Goal: Information Seeking & Learning: Check status

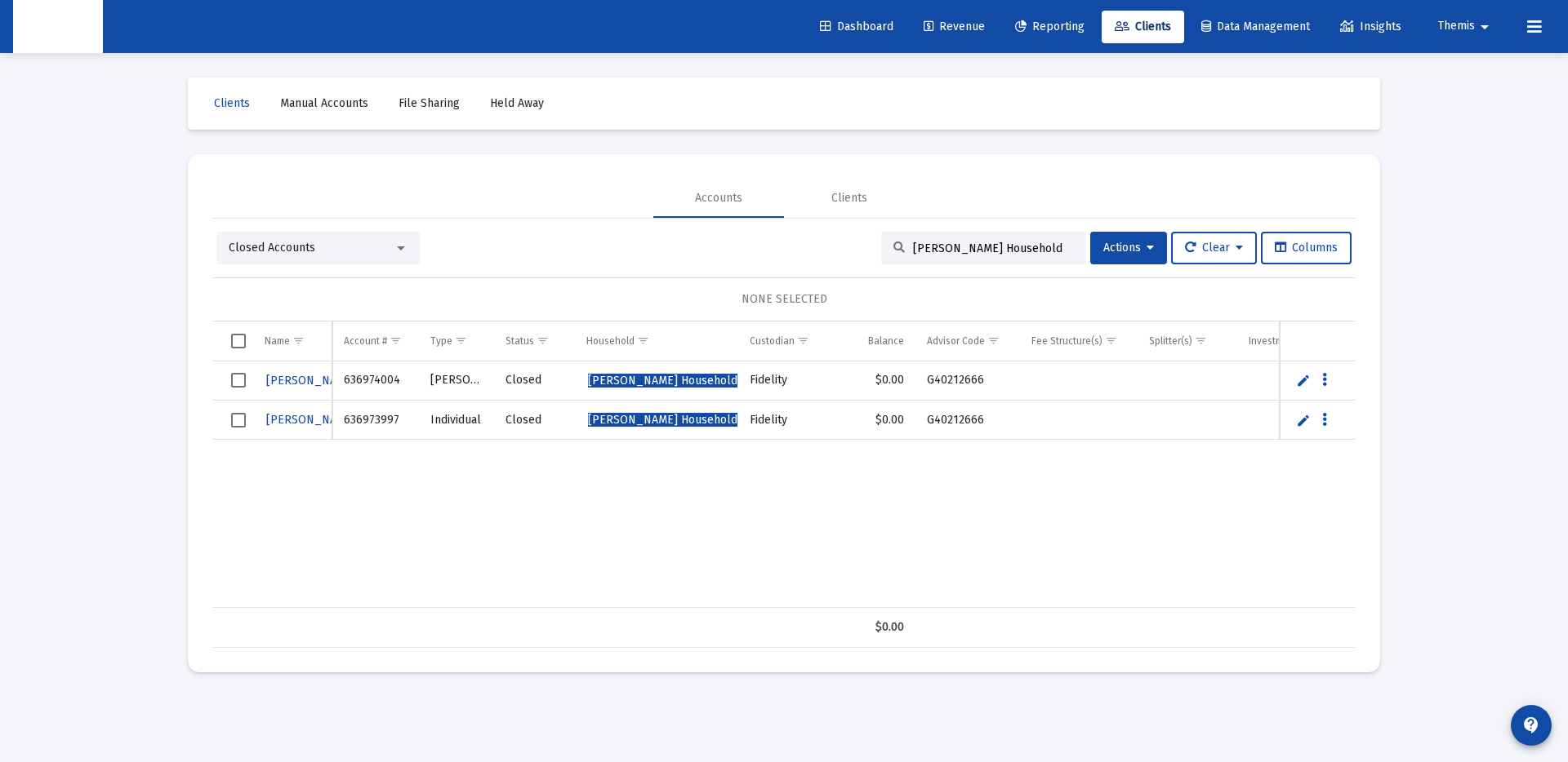
click at [957, 248] on input "[PERSON_NAME] Household" at bounding box center [993, 248] width 160 height 14
paste input "[PERSON_NAME]"
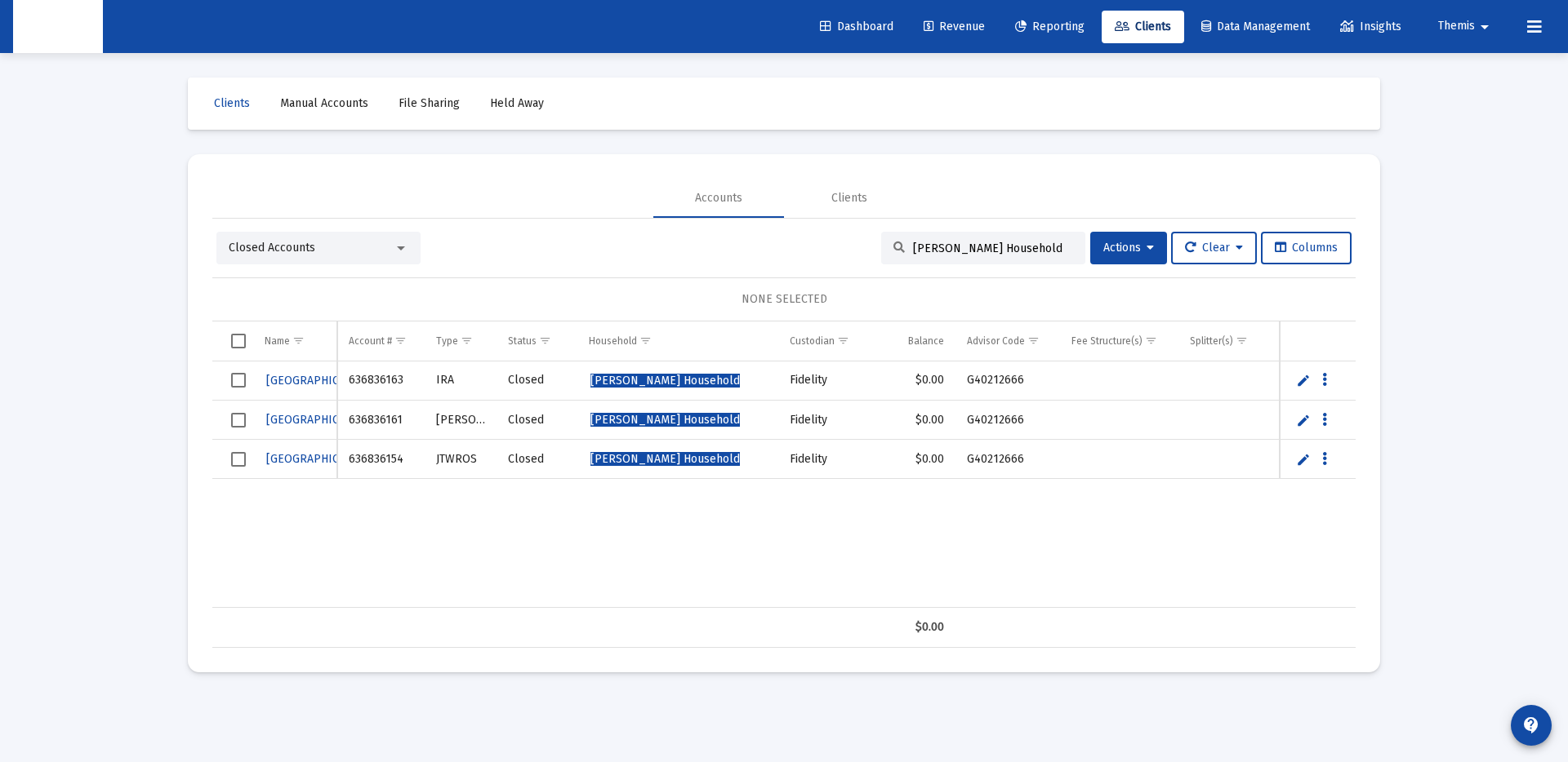
click at [964, 247] on input "[PERSON_NAME] Household" at bounding box center [993, 248] width 160 height 14
paste input "[PERSON_NAME]"
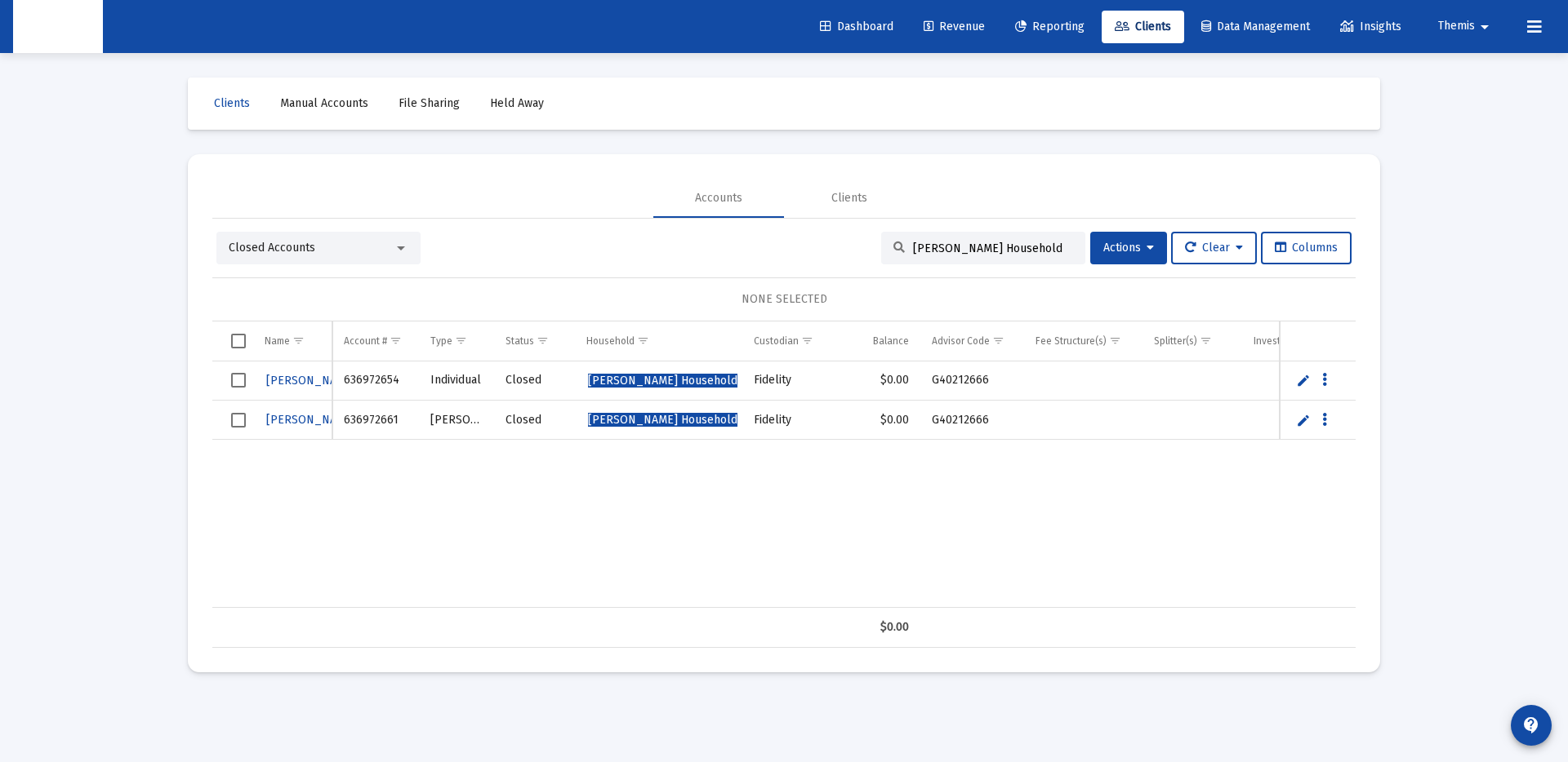
click at [965, 491] on div "[PERSON_NAME] 636972654 Individual Closed [PERSON_NAME] Household Fidelity $0.0…" at bounding box center [830, 485] width 1235 height 246
click at [971, 255] on div "[PERSON_NAME] Household" at bounding box center [982, 248] width 204 height 32
click at [971, 254] on div "[PERSON_NAME] Household" at bounding box center [982, 248] width 204 height 32
click at [970, 252] on input "[PERSON_NAME] Household" at bounding box center [993, 248] width 160 height 14
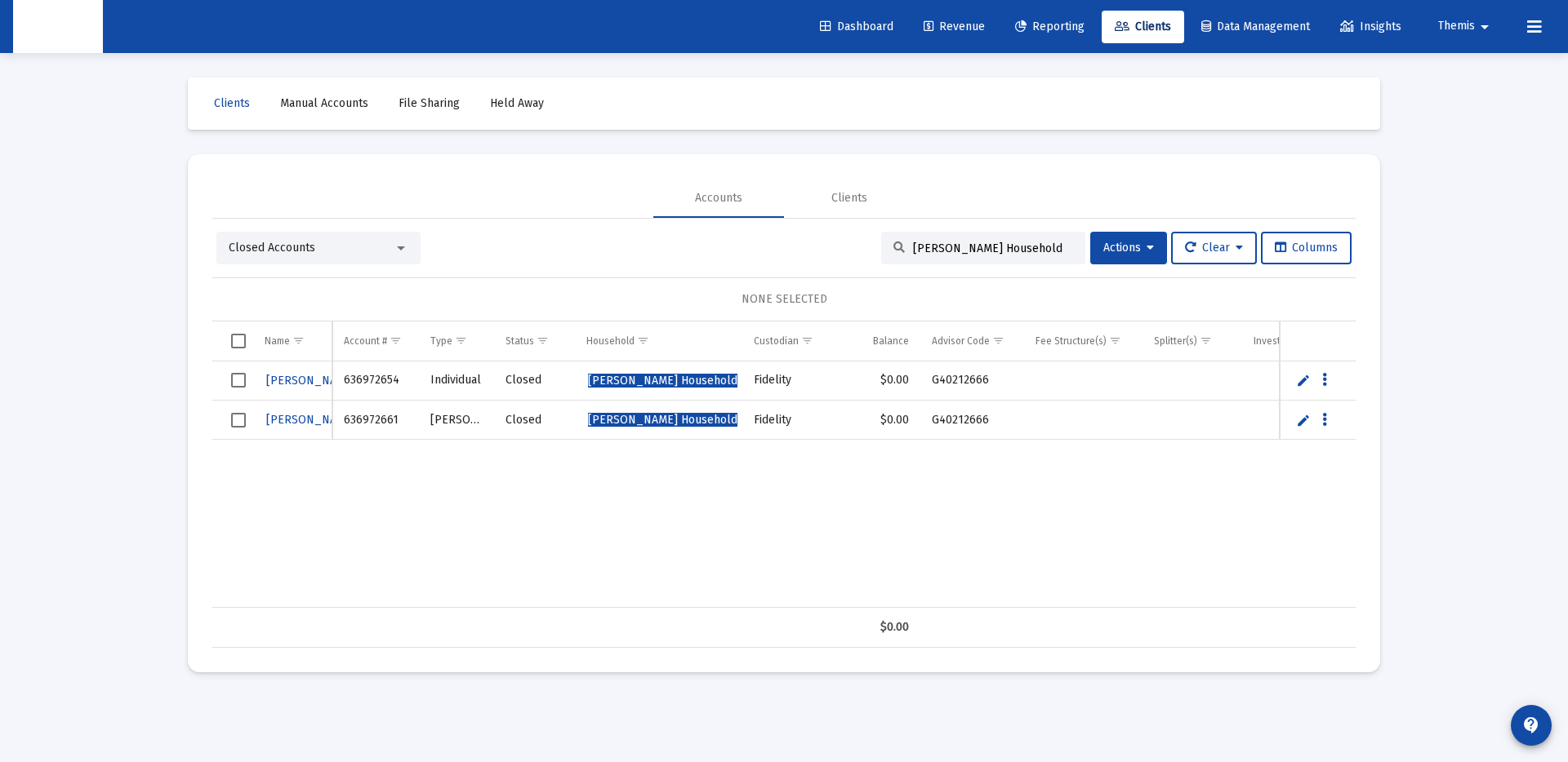
click at [970, 252] on input "[PERSON_NAME] Household" at bounding box center [993, 248] width 160 height 14
paste input "[PERSON_NAME]"
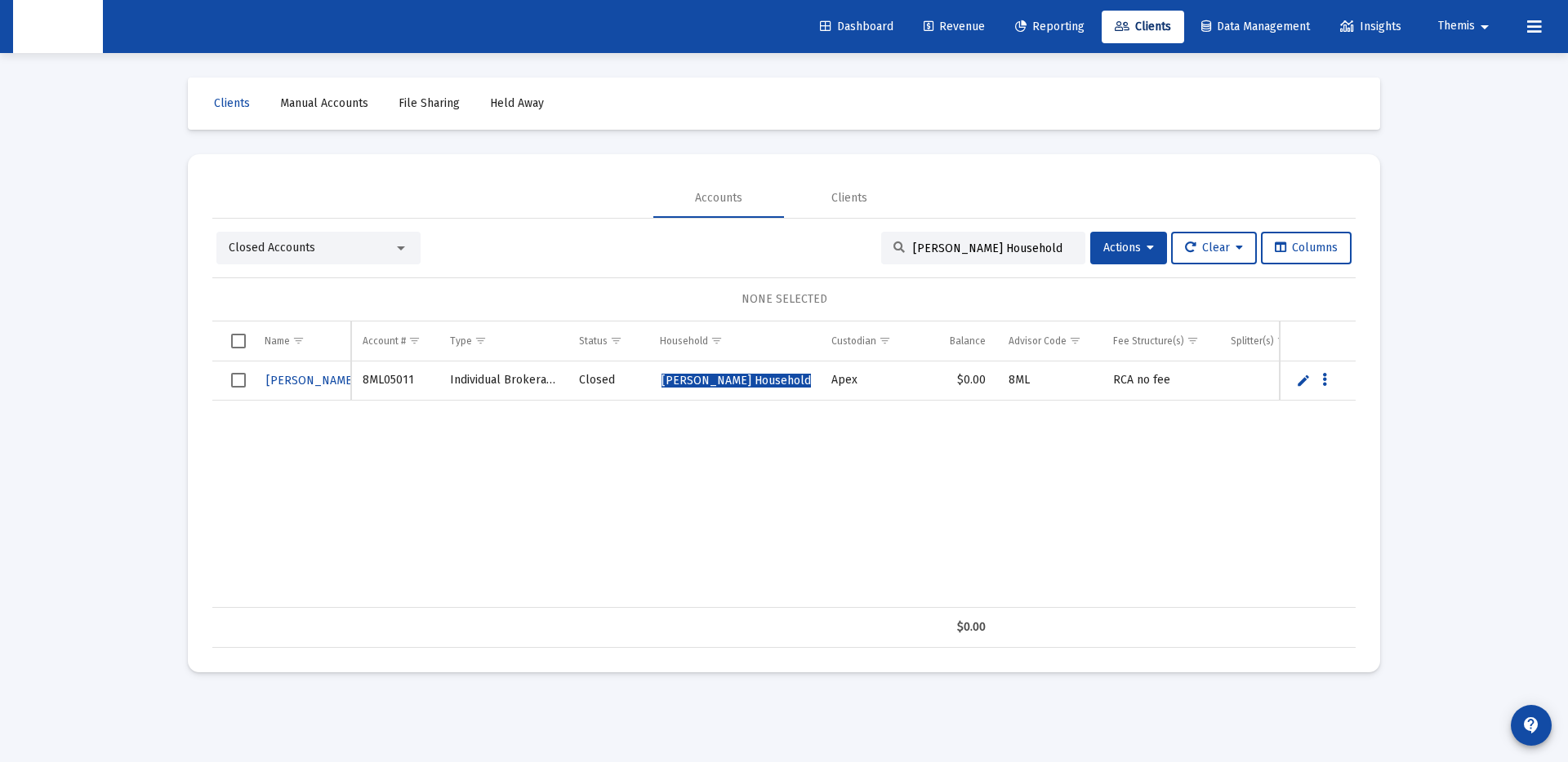
click at [403, 240] on mat-select "Closed Accounts" at bounding box center [318, 247] width 179 height 16
click at [392, 241] on div "Closed Accounts" at bounding box center [311, 247] width 165 height 16
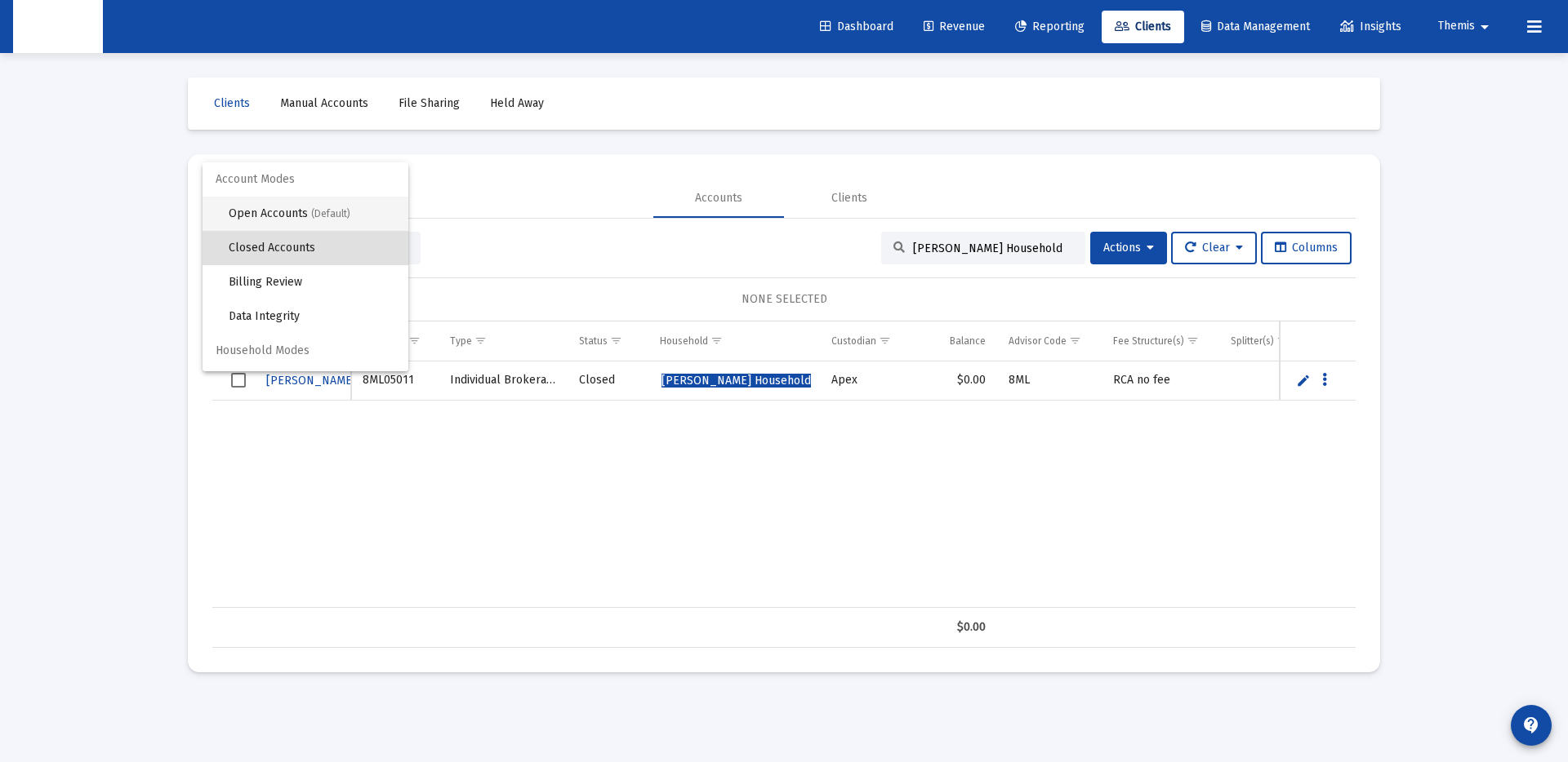
click at [307, 203] on span "Open Accounts (Default)" at bounding box center [312, 214] width 167 height 34
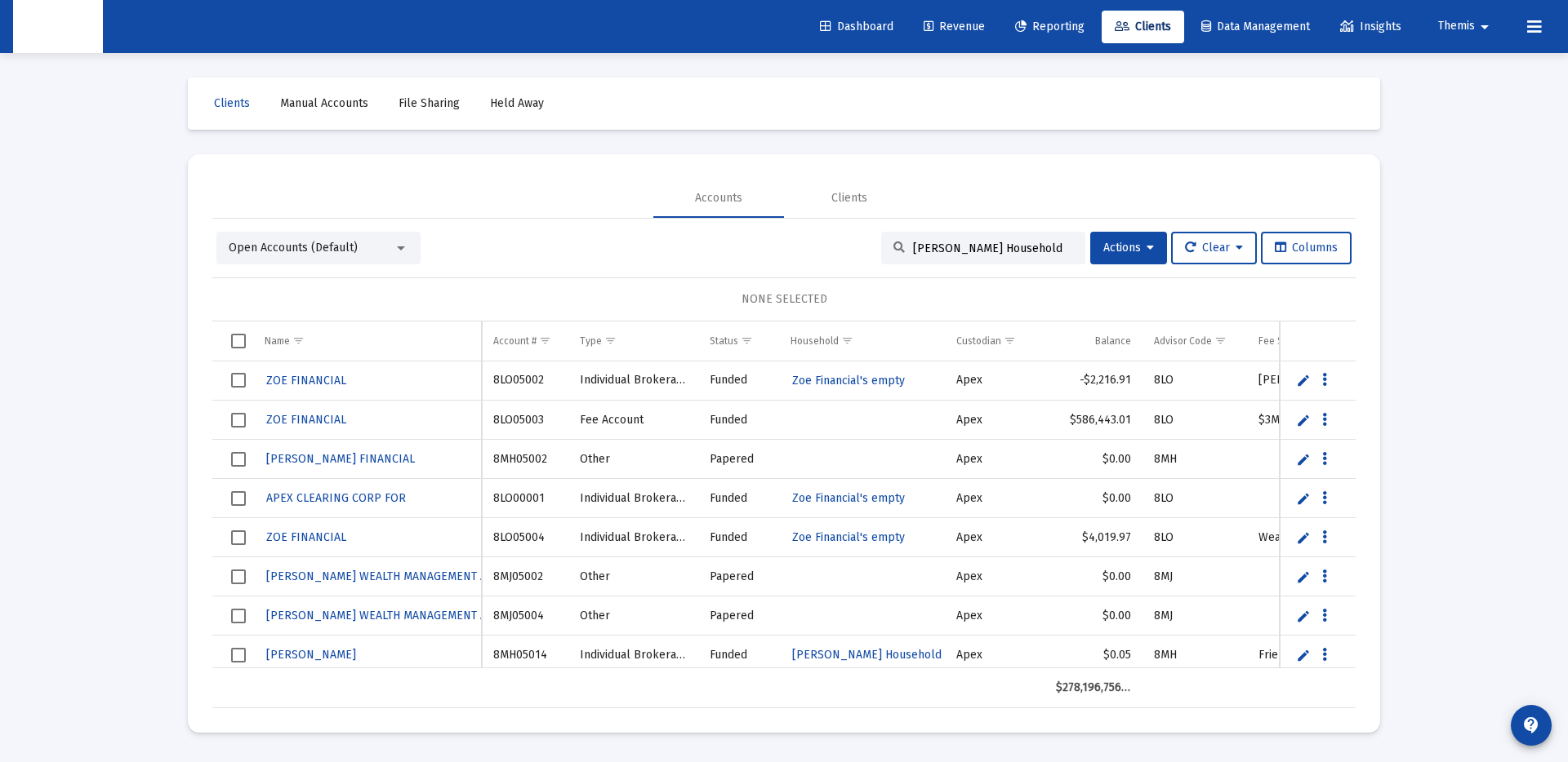
click at [1050, 249] on input "[PERSON_NAME] Household" at bounding box center [993, 248] width 160 height 14
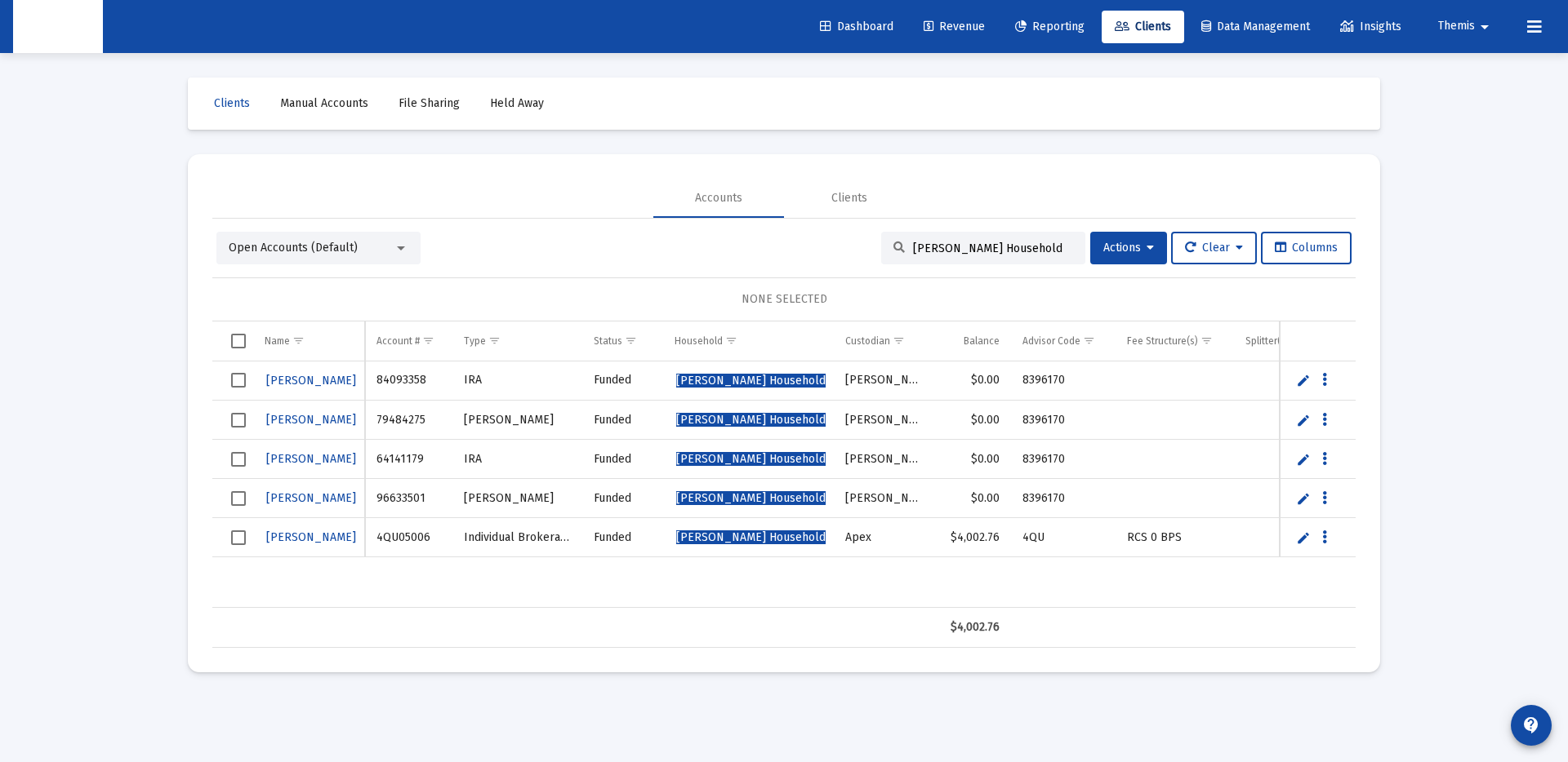
click at [971, 253] on input "[PERSON_NAME] Household" at bounding box center [993, 248] width 160 height 14
paste input "[PERSON_NAME]"
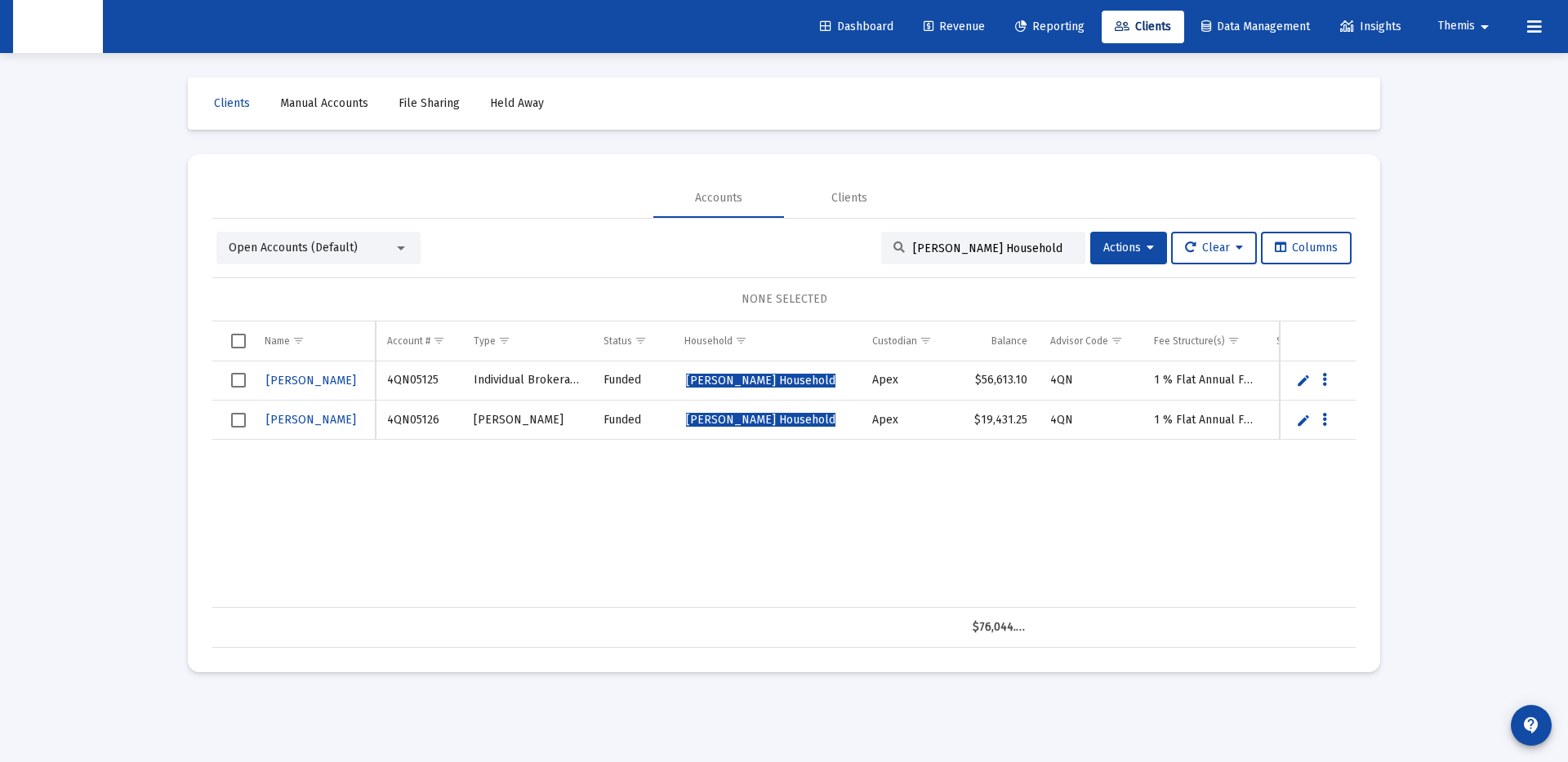
click at [330, 236] on div "Open Accounts (Default)" at bounding box center [318, 248] width 204 height 32
click at [328, 245] on span "Open Accounts (Default)" at bounding box center [293, 247] width 129 height 14
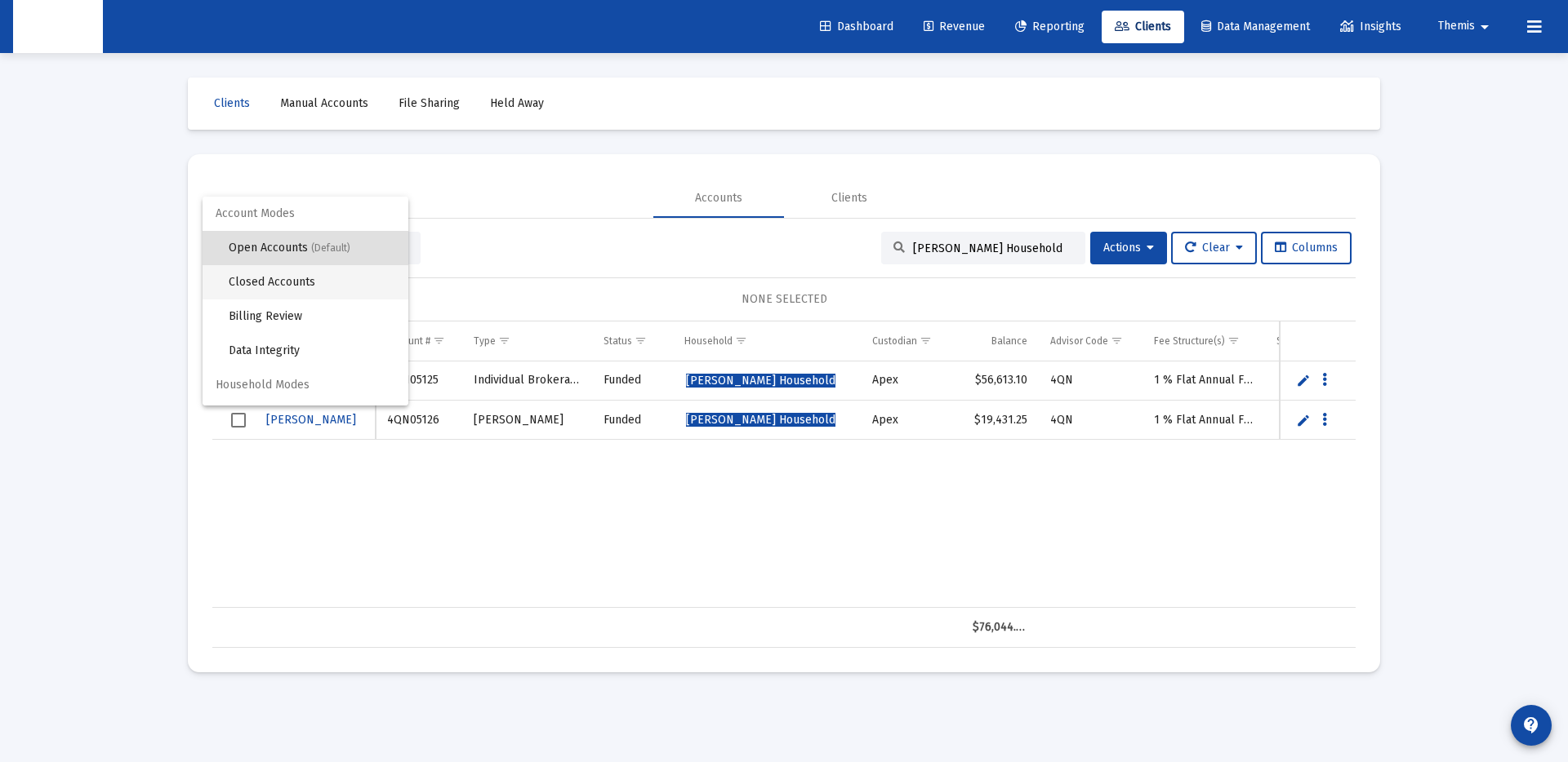
click at [327, 285] on span "Closed Accounts" at bounding box center [312, 282] width 167 height 34
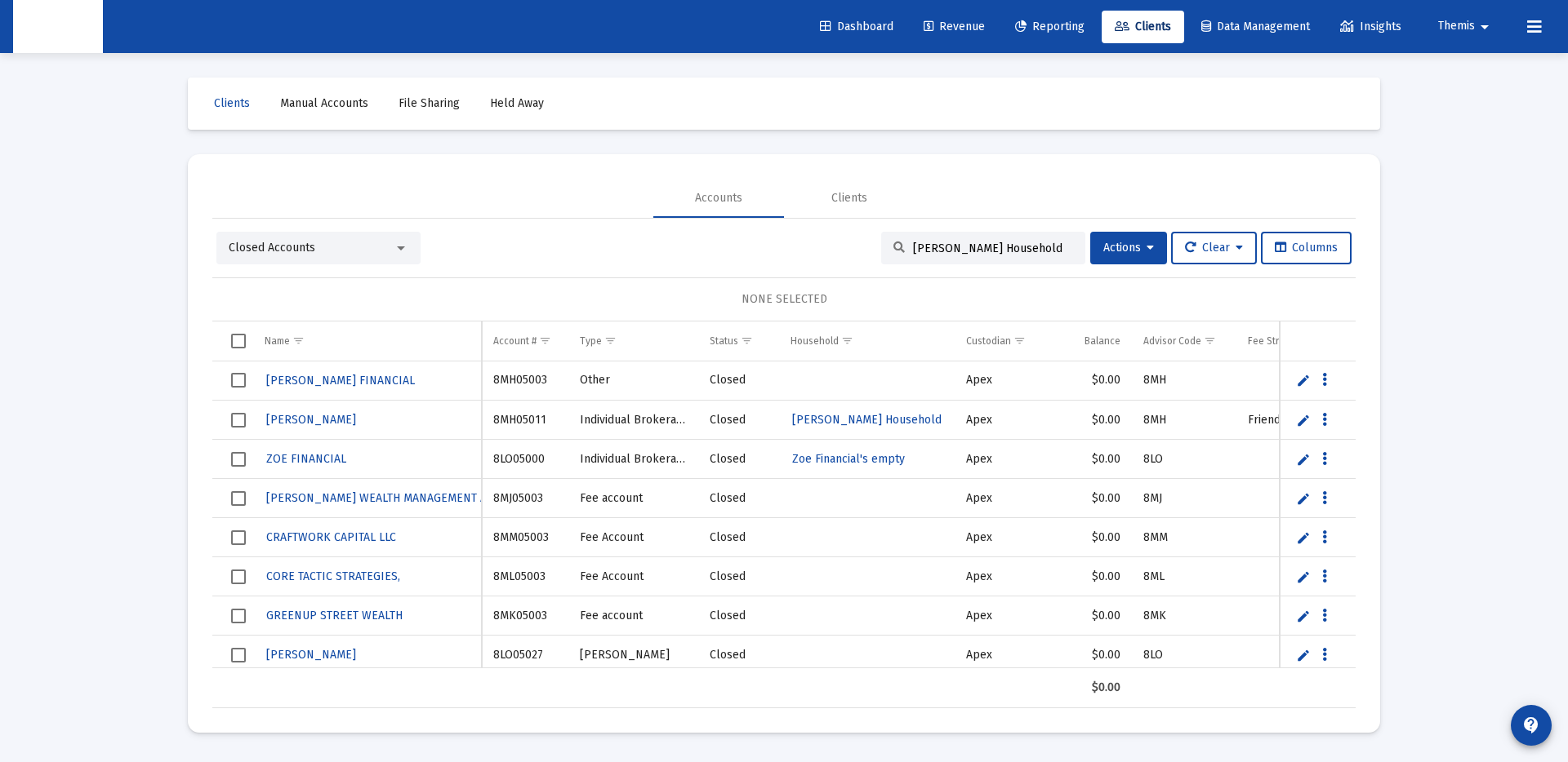
click at [1035, 249] on input "[PERSON_NAME] Household" at bounding box center [993, 248] width 160 height 14
click at [1054, 251] on input "[PERSON_NAME] Household" at bounding box center [993, 248] width 160 height 14
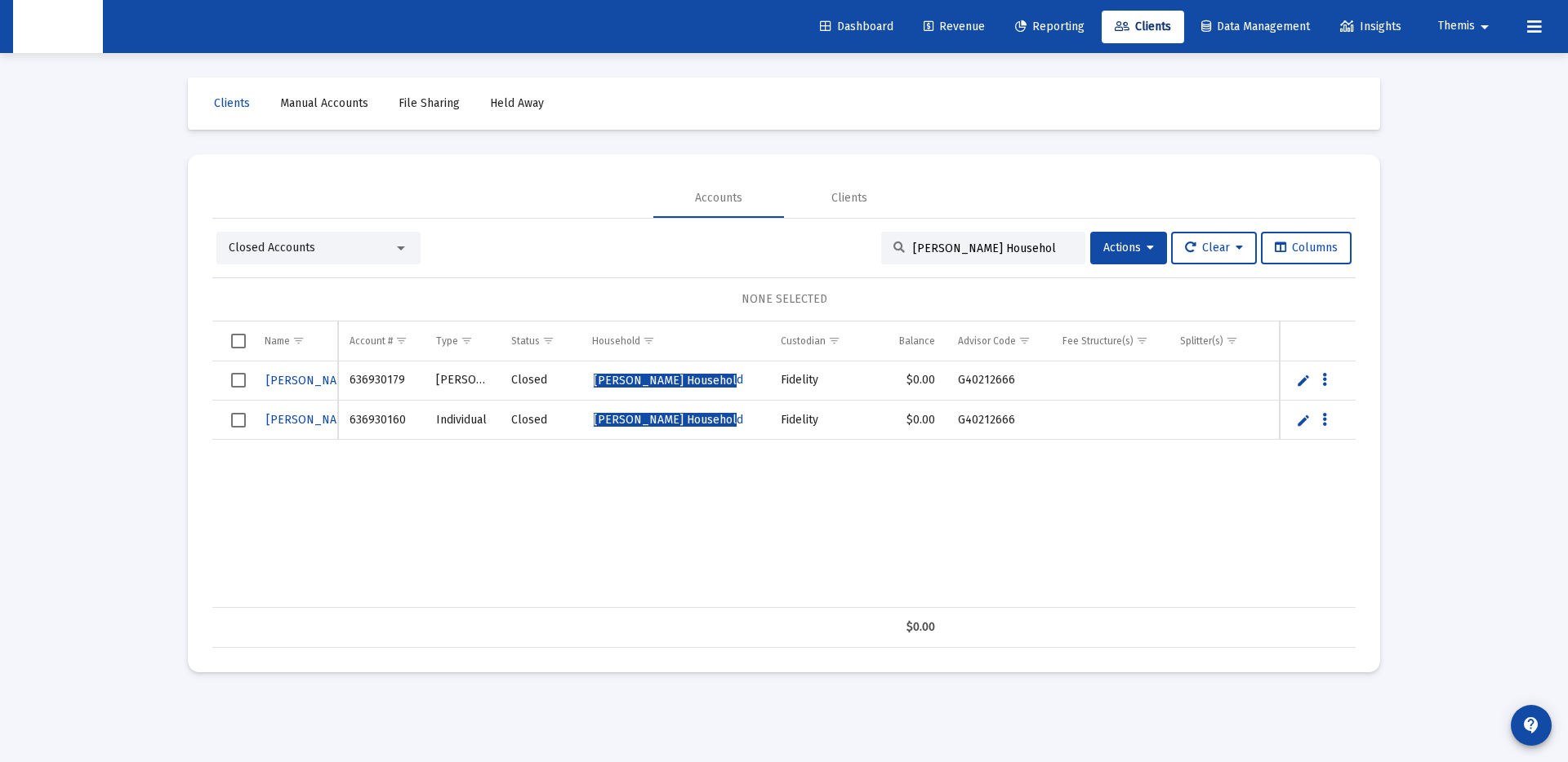
click at [956, 258] on div "[PERSON_NAME] Househol" at bounding box center [982, 248] width 204 height 32
click at [957, 250] on input "[PERSON_NAME] Househol" at bounding box center [993, 248] width 160 height 14
paste input "[PERSON_NAME] Household"
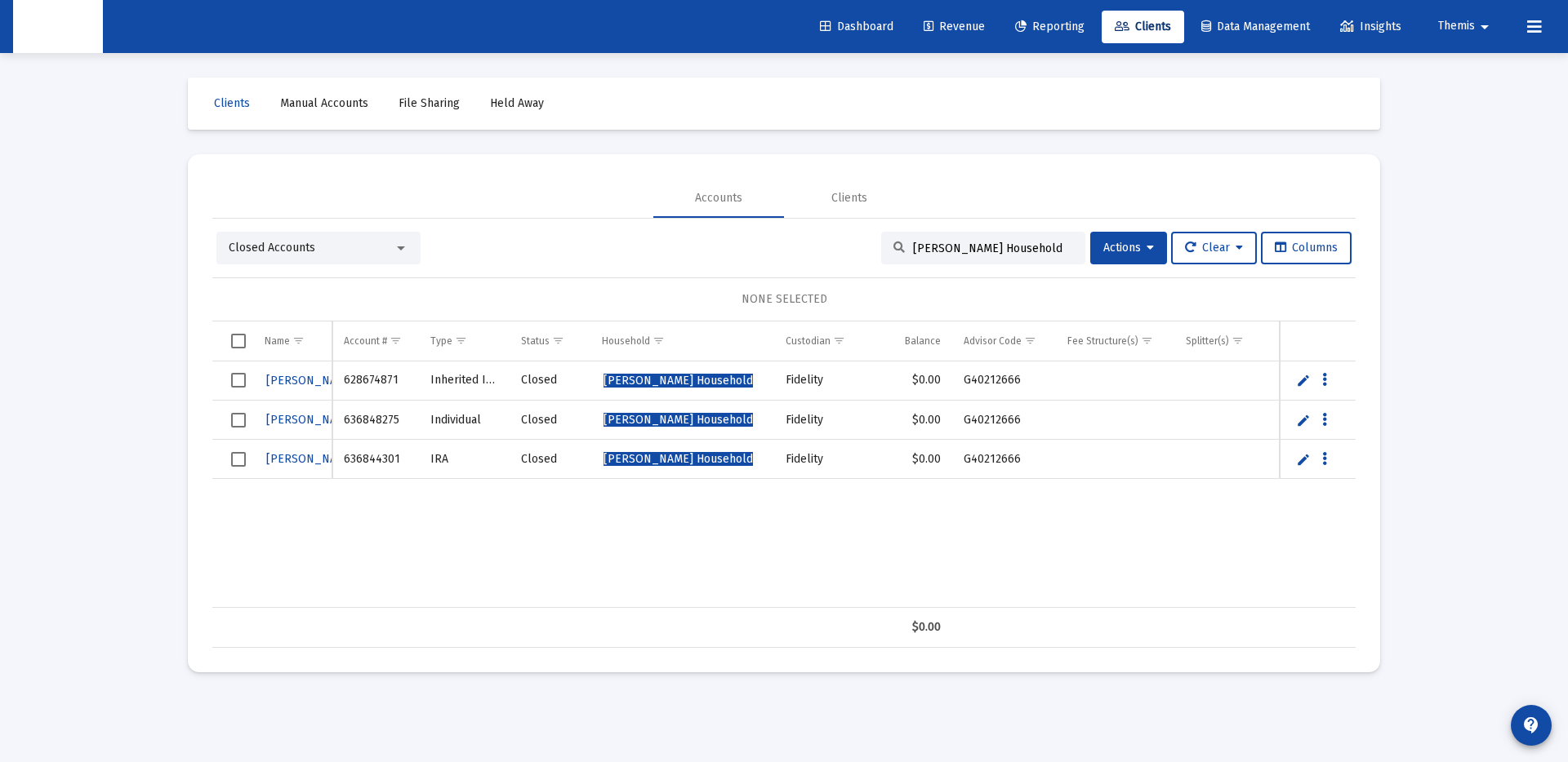
click at [950, 247] on input "[PERSON_NAME] Household" at bounding box center [993, 248] width 160 height 14
click at [691, 245] on div "Closed Accounts [PERSON_NAME] Household Actions Clear Columns" at bounding box center [783, 248] width 1135 height 32
click at [991, 249] on input "[PERSON_NAME] Household" at bounding box center [993, 248] width 160 height 14
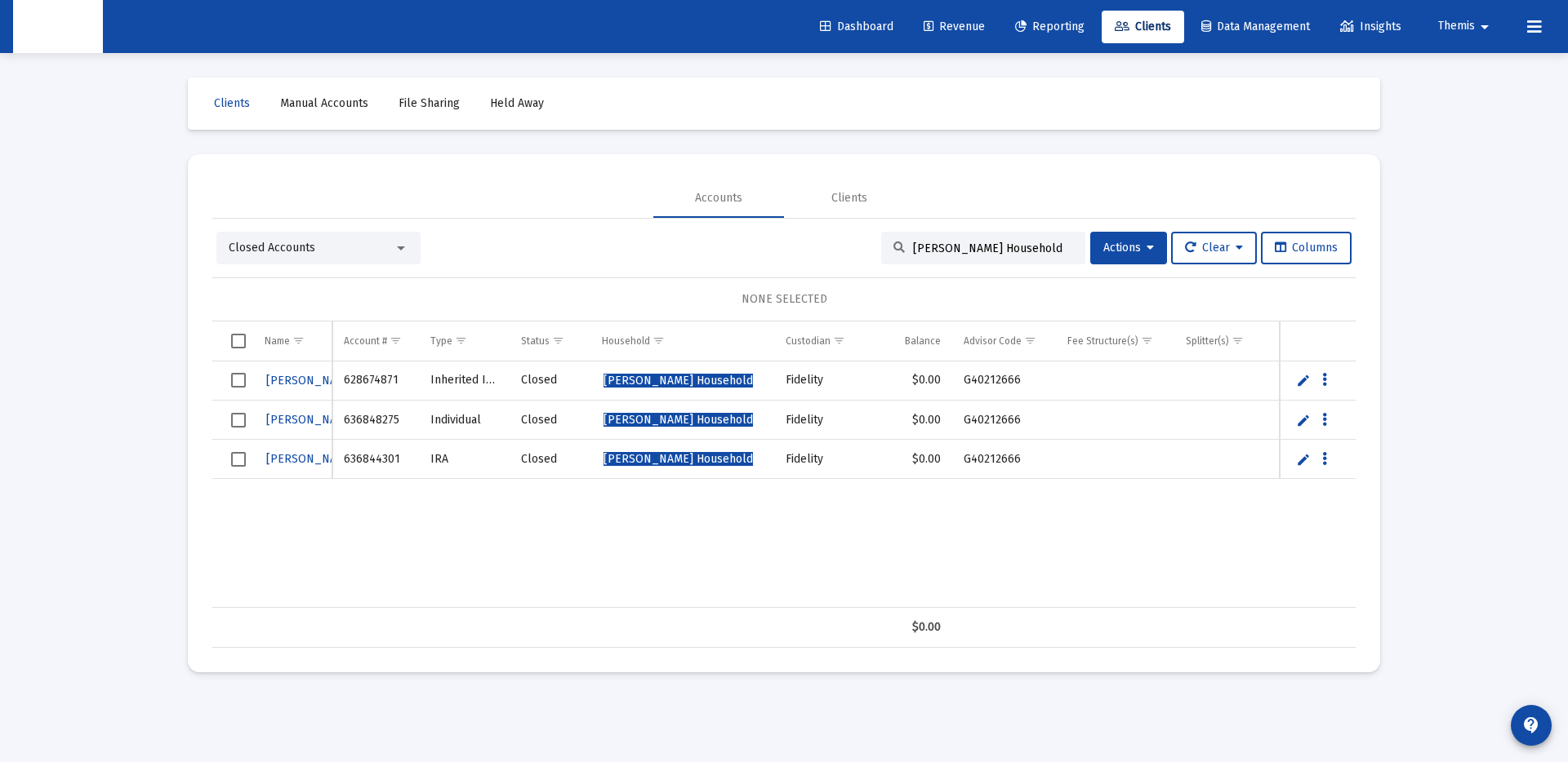
click at [991, 249] on input "[PERSON_NAME] Household" at bounding box center [993, 248] width 160 height 14
paste input "[PERSON_NAME]"
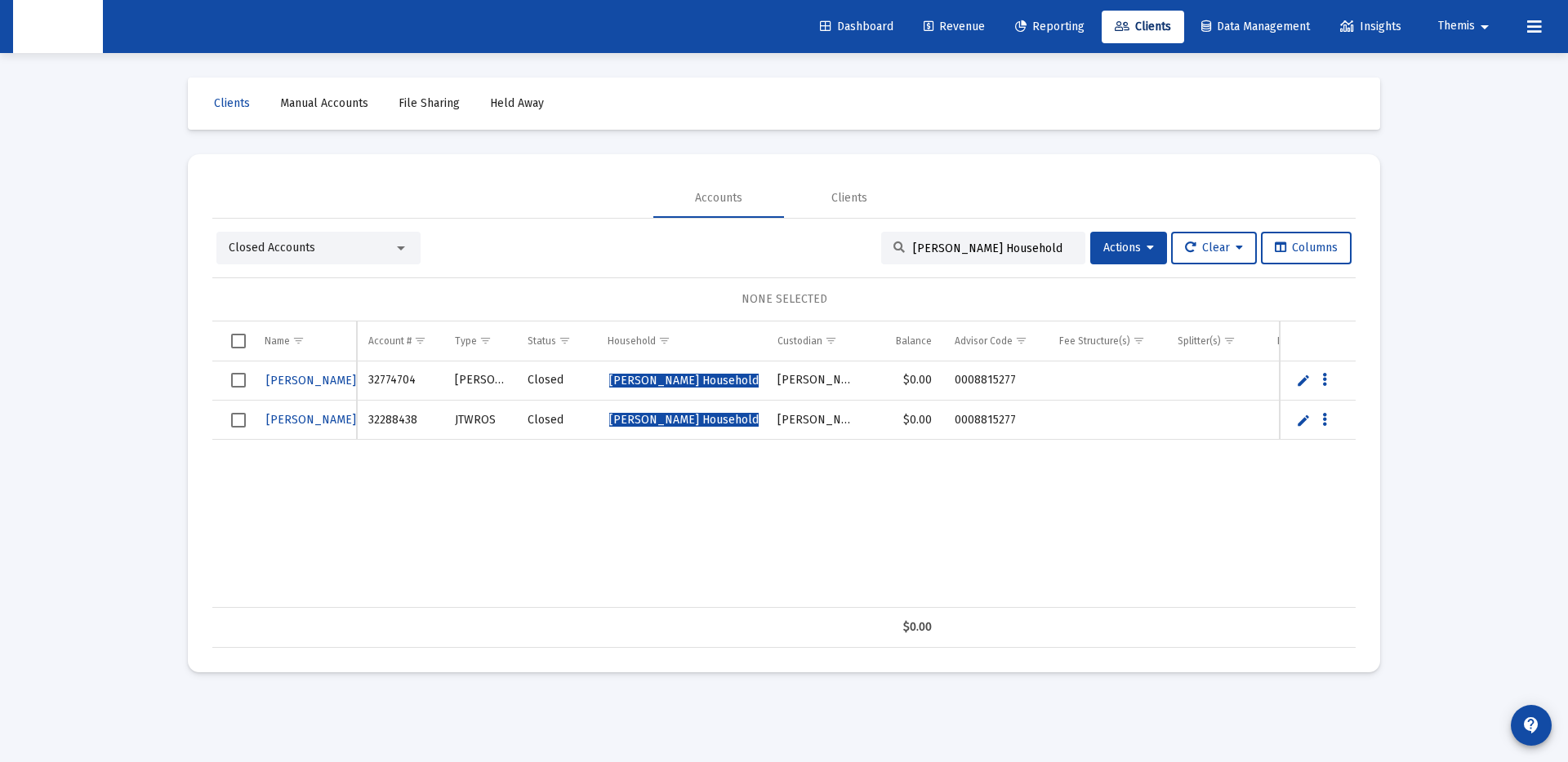
click at [1443, 521] on div "Loading... Clients Manual Accounts File Sharing Held Away Accounts Clients Clos…" at bounding box center [784, 381] width 1568 height 762
click at [254, 244] on span "Closed Accounts" at bounding box center [271, 247] width 86 height 14
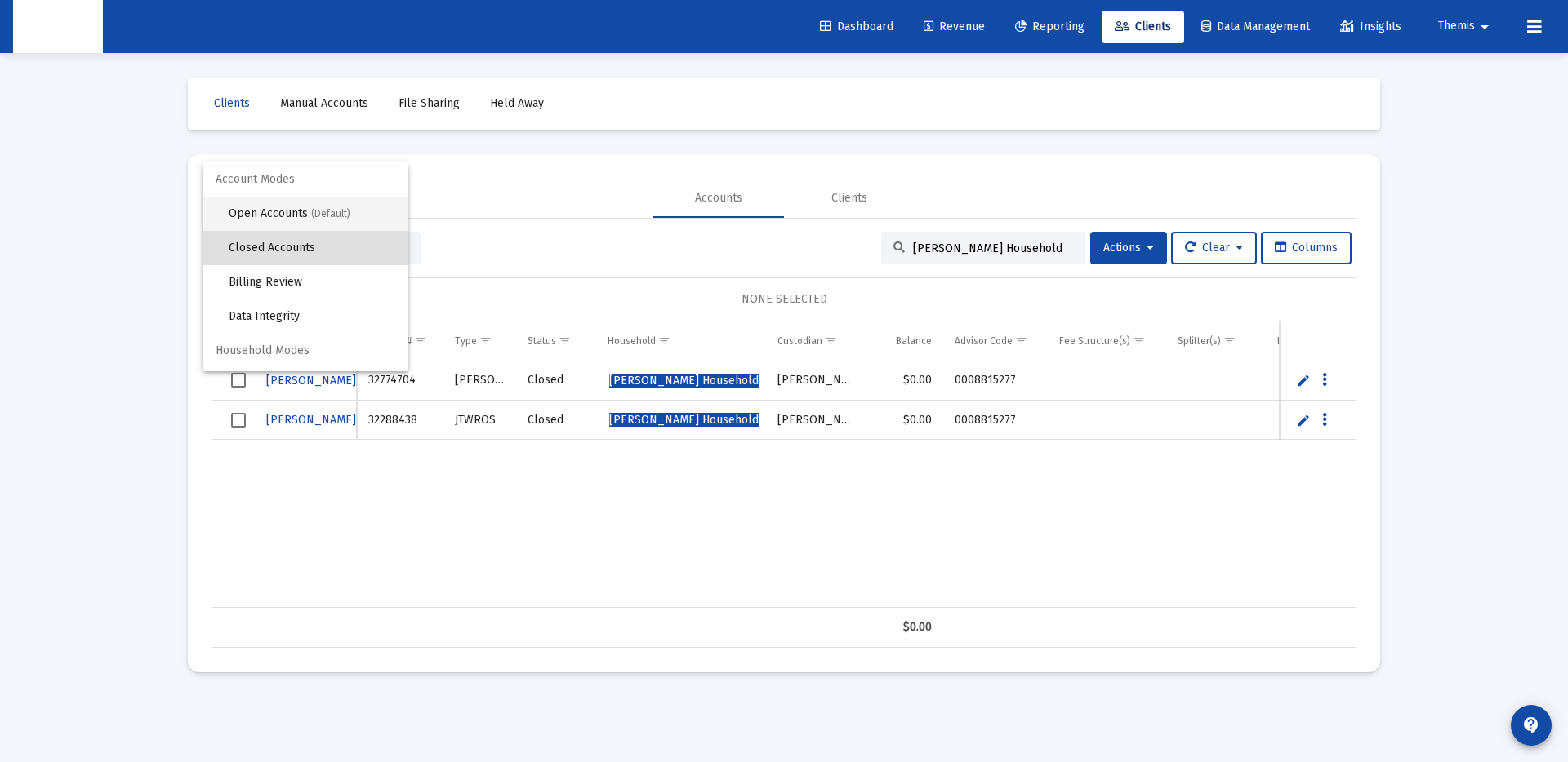
click at [275, 209] on span "Open Accounts (Default)" at bounding box center [312, 214] width 167 height 34
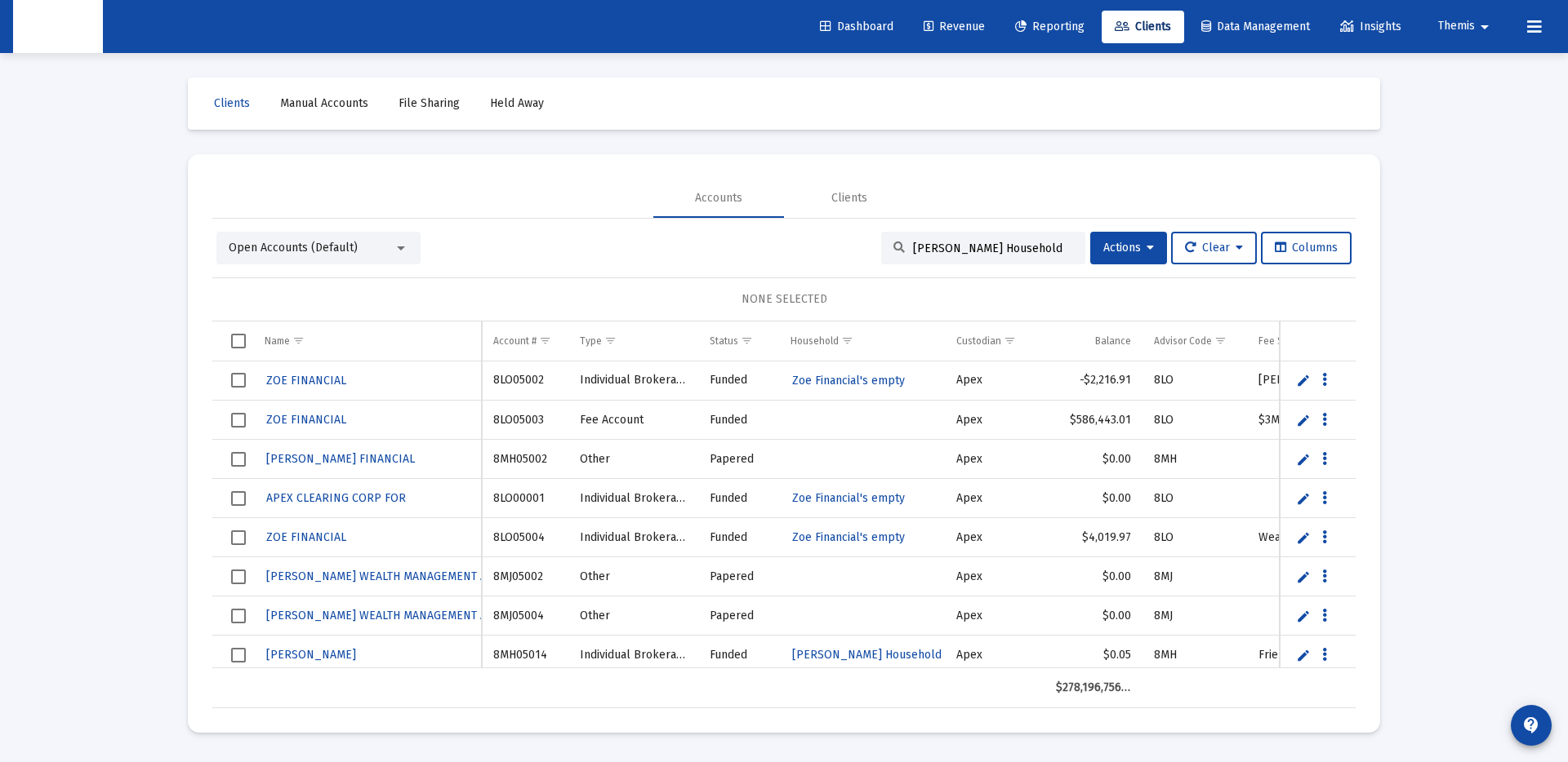
click at [1050, 248] on input "[PERSON_NAME] Household" at bounding box center [993, 248] width 160 height 14
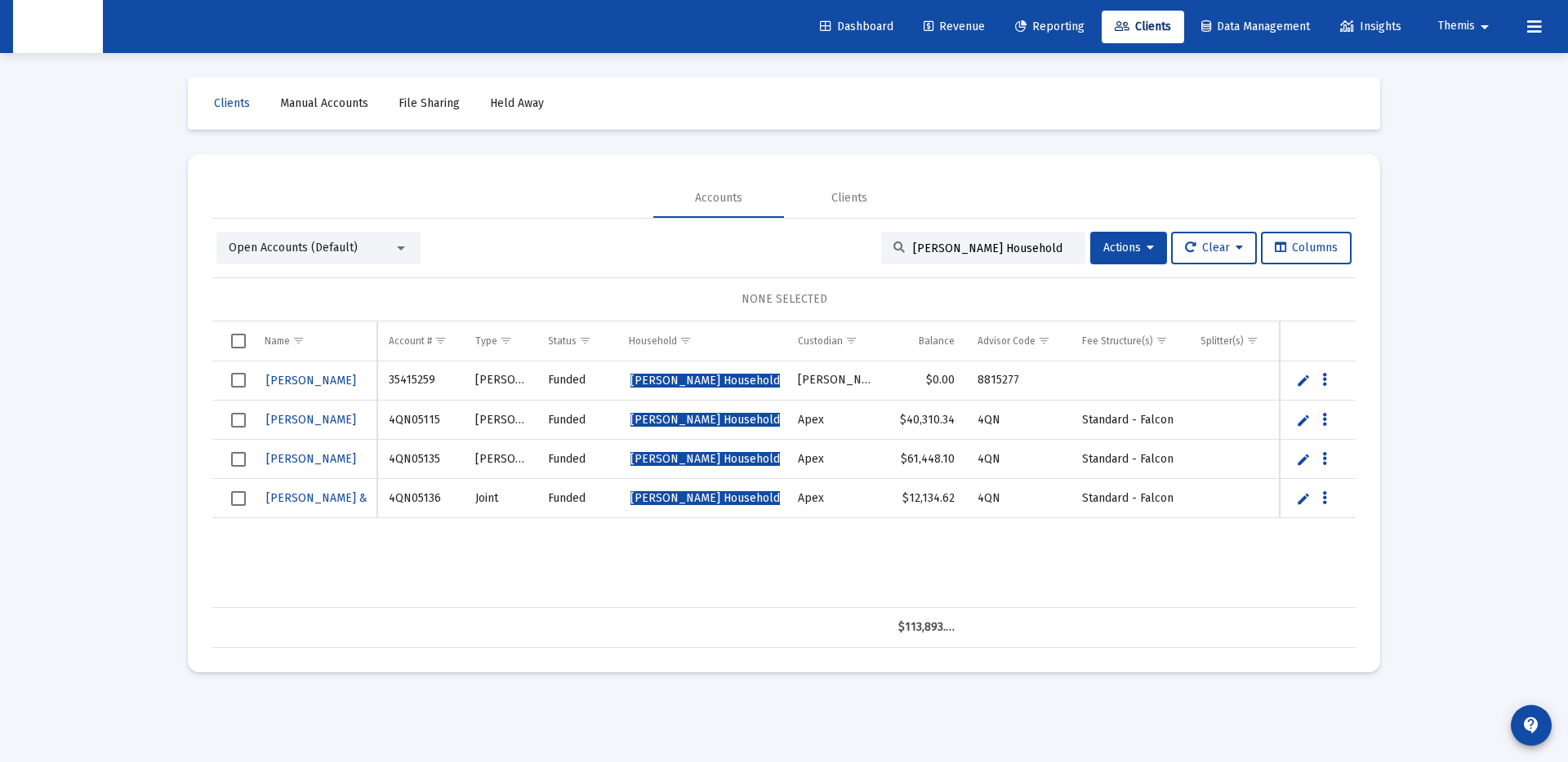
click at [956, 238] on div "[PERSON_NAME] Household" at bounding box center [982, 248] width 204 height 32
click at [957, 246] on input "[PERSON_NAME] Household" at bounding box center [993, 248] width 160 height 14
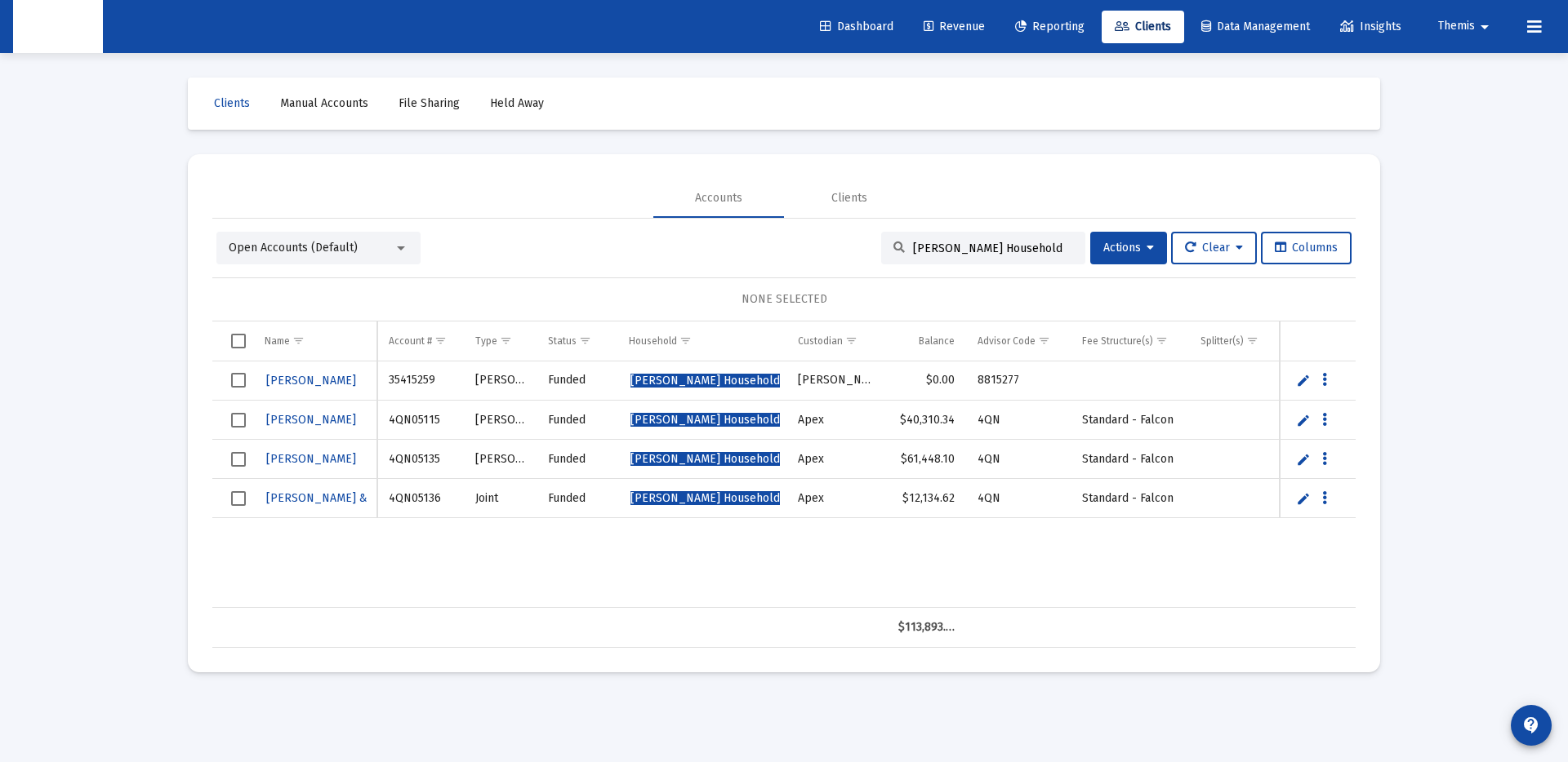
paste input "[PERSON_NAME]"
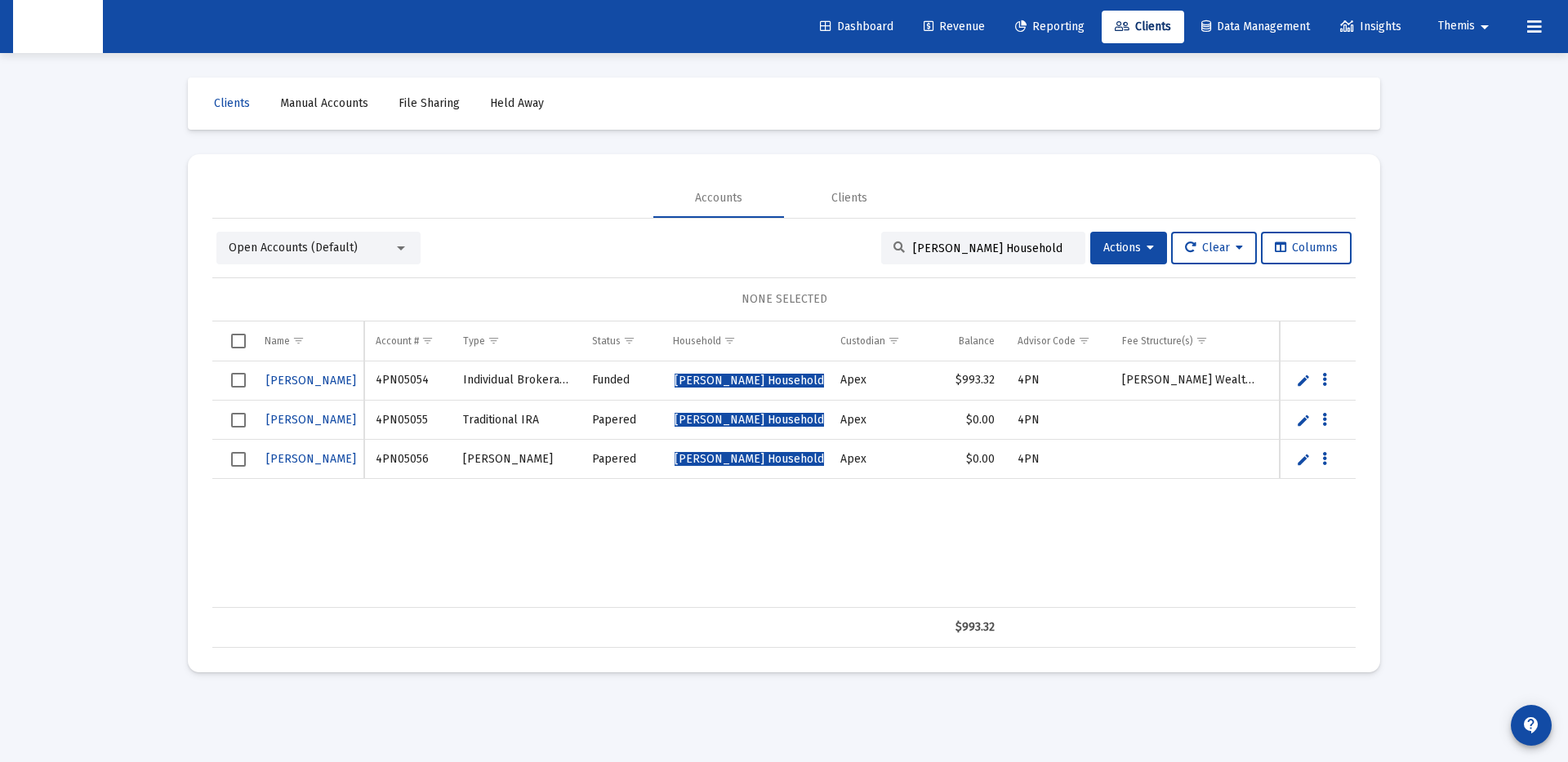
click at [949, 242] on input "[PERSON_NAME] Household" at bounding box center [993, 248] width 160 height 14
click at [923, 246] on input "[PERSON_NAME] Household" at bounding box center [993, 248] width 160 height 14
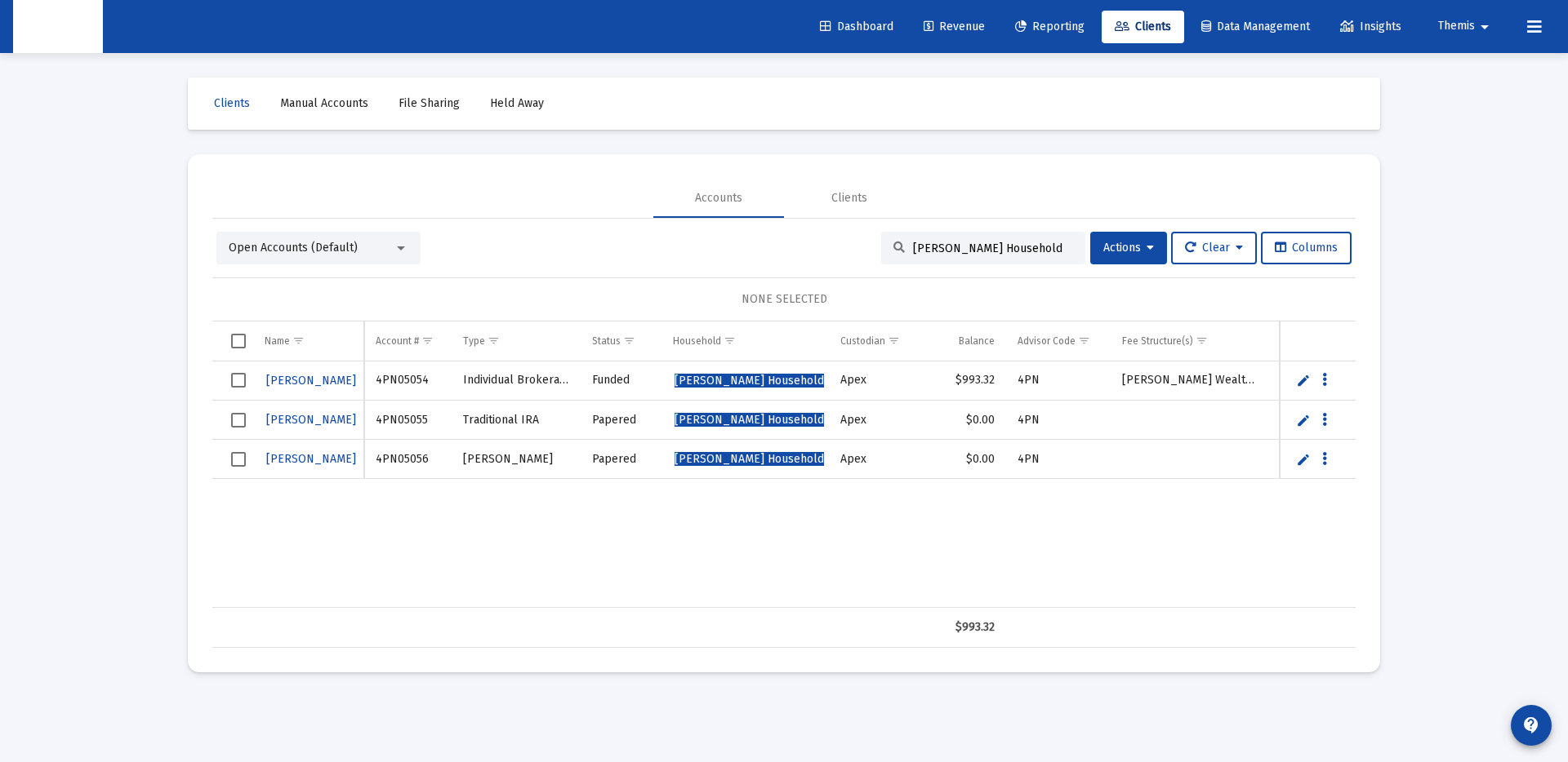
click at [923, 246] on input "[PERSON_NAME] Household" at bounding box center [993, 248] width 160 height 14
paste input "[PERSON_NAME]"
click at [362, 247] on div "Open Accounts (Default)" at bounding box center [311, 247] width 165 height 16
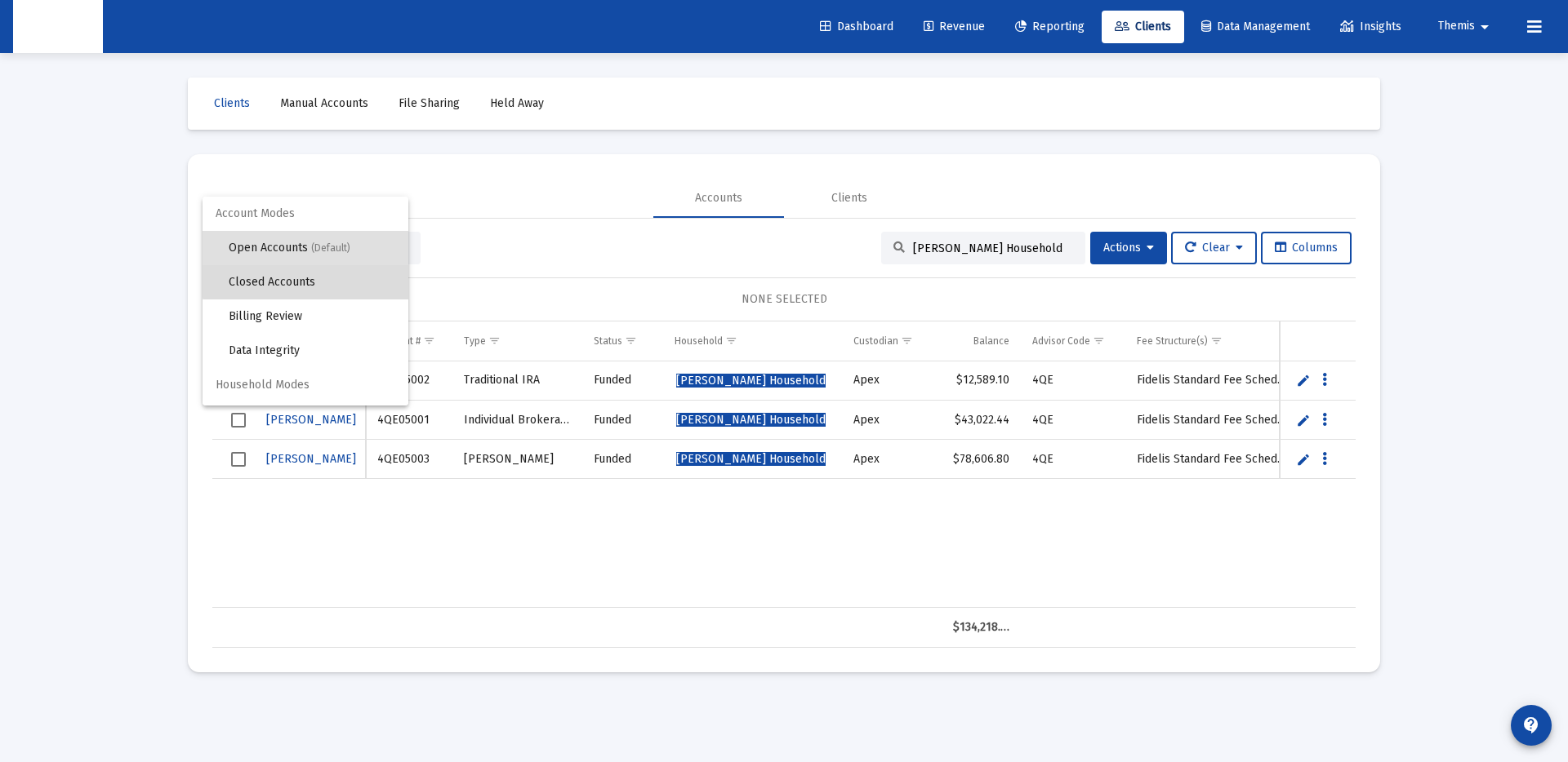
click at [370, 274] on span "Closed Accounts" at bounding box center [312, 282] width 167 height 34
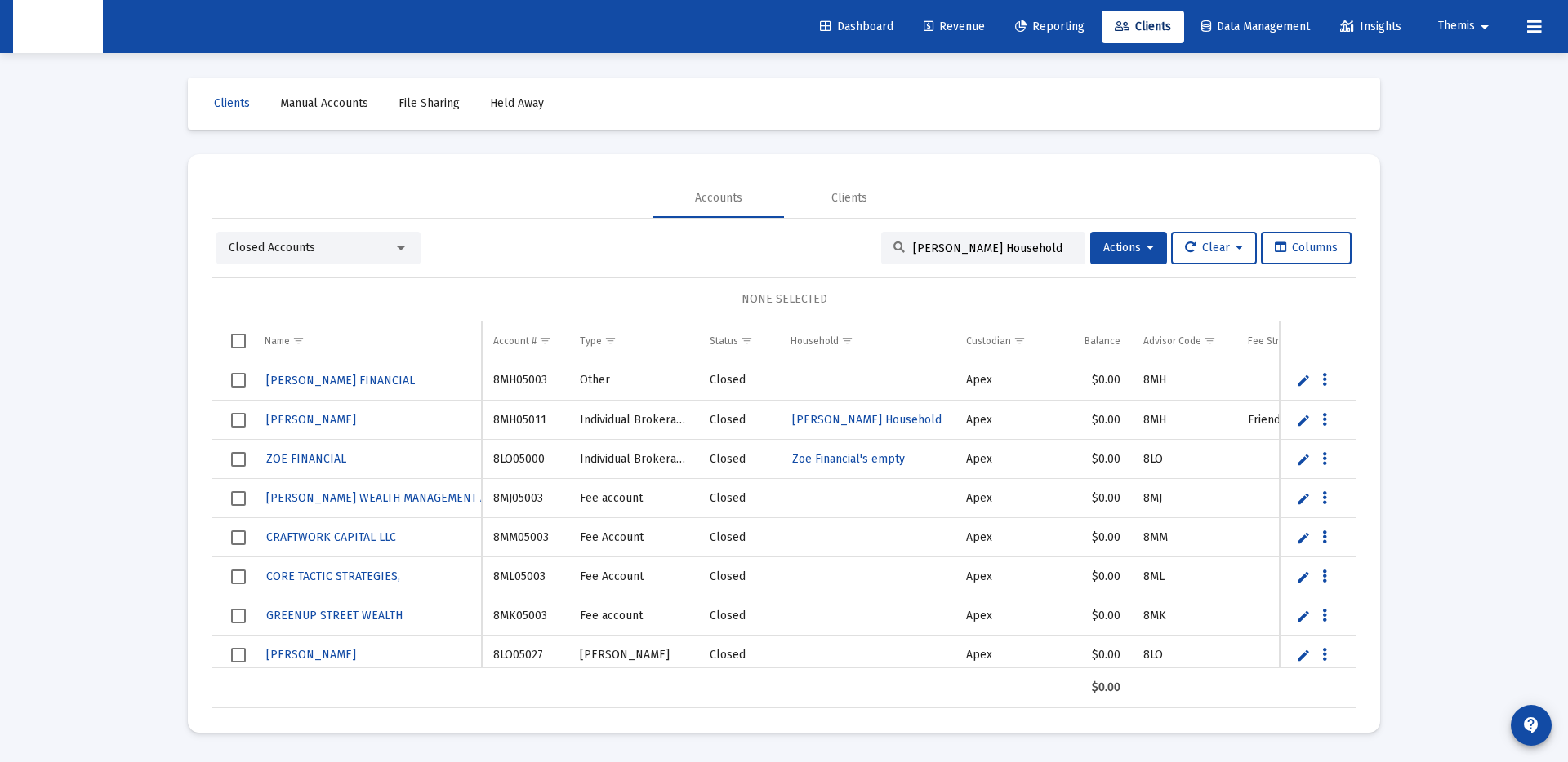
click at [1048, 252] on input "[PERSON_NAME] Household" at bounding box center [993, 248] width 160 height 14
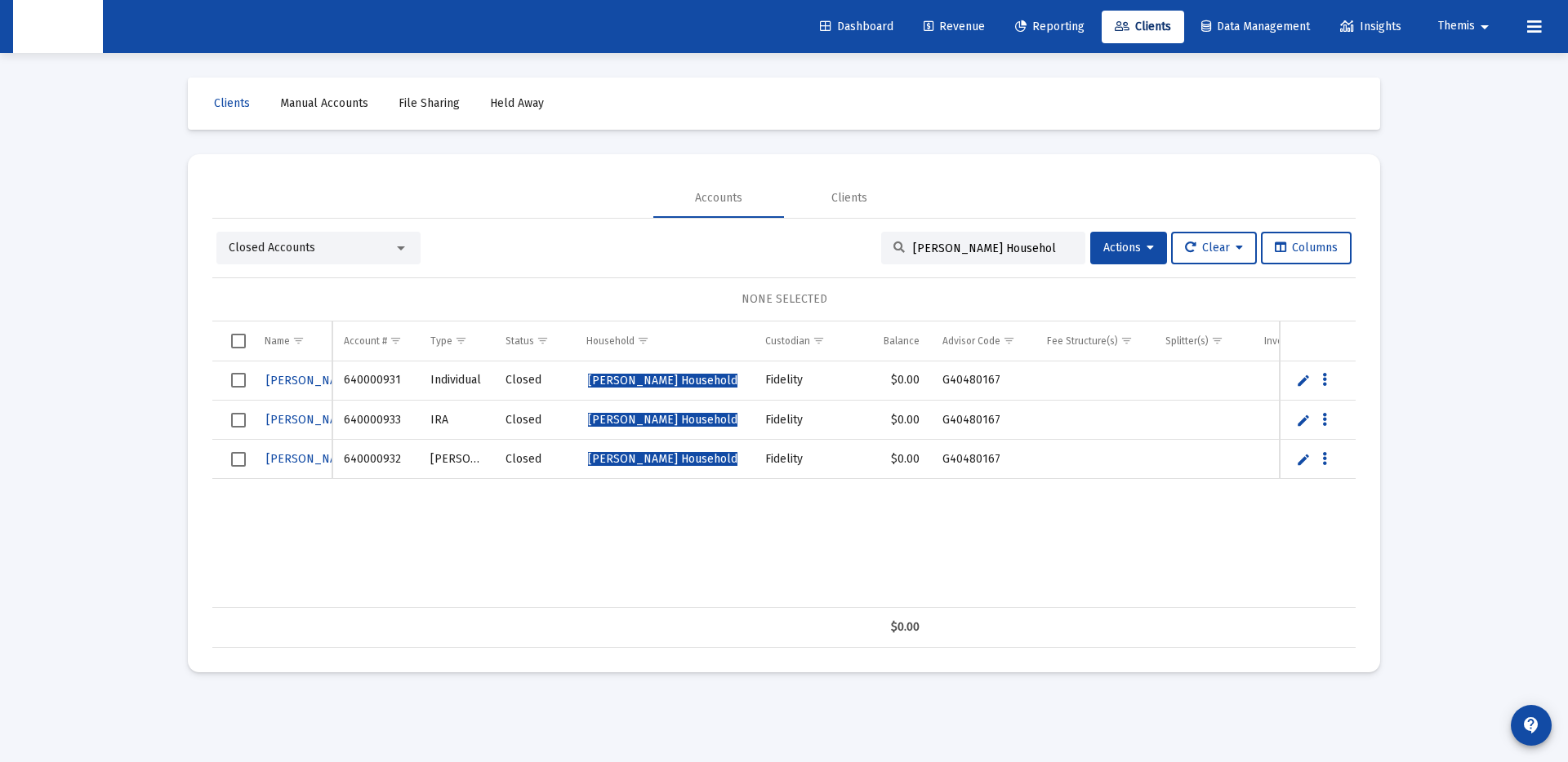
type input "[PERSON_NAME] Household"
click at [856, 27] on span "Dashboard" at bounding box center [857, 27] width 74 height 14
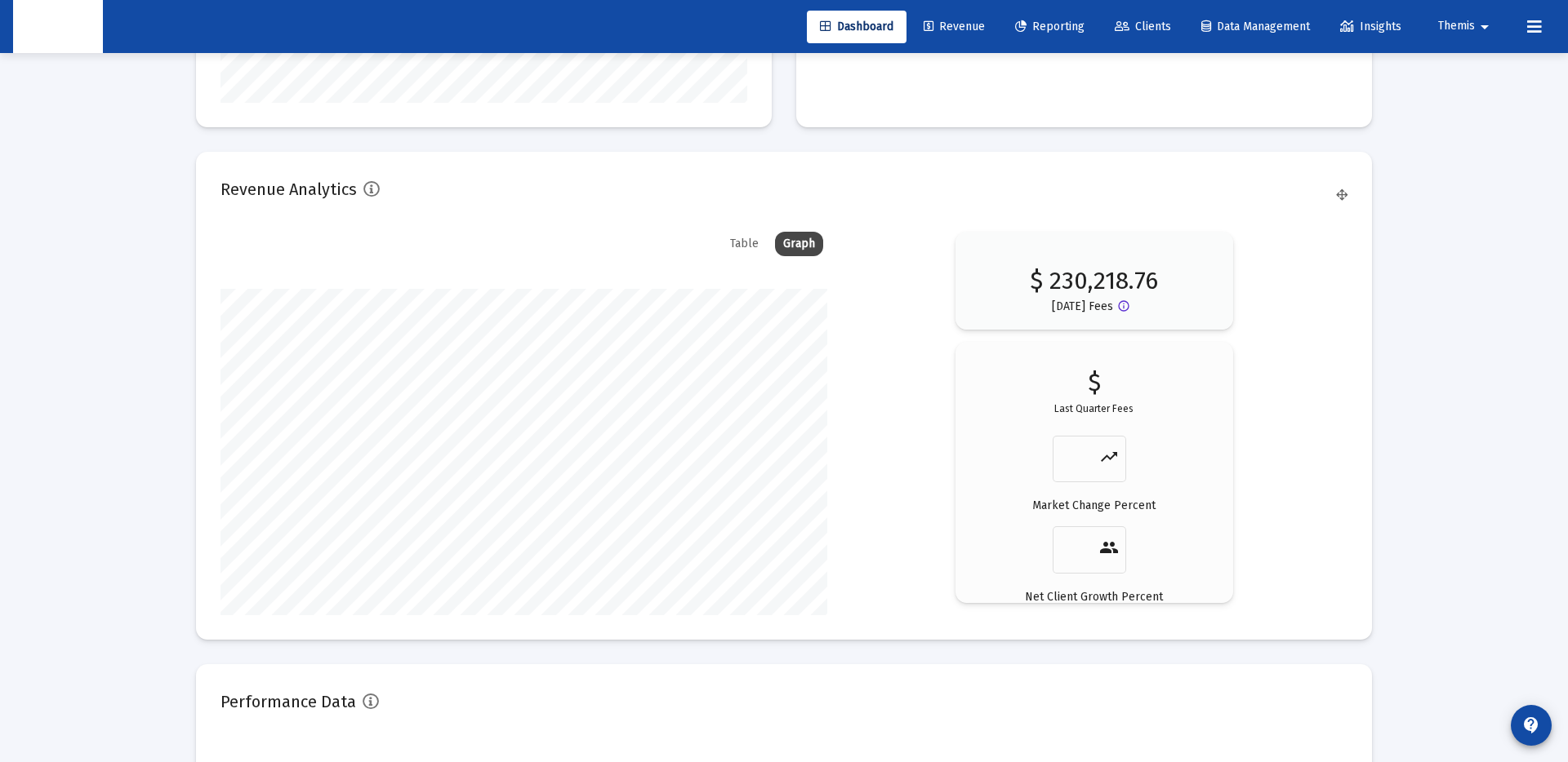
scroll to position [2522, 0]
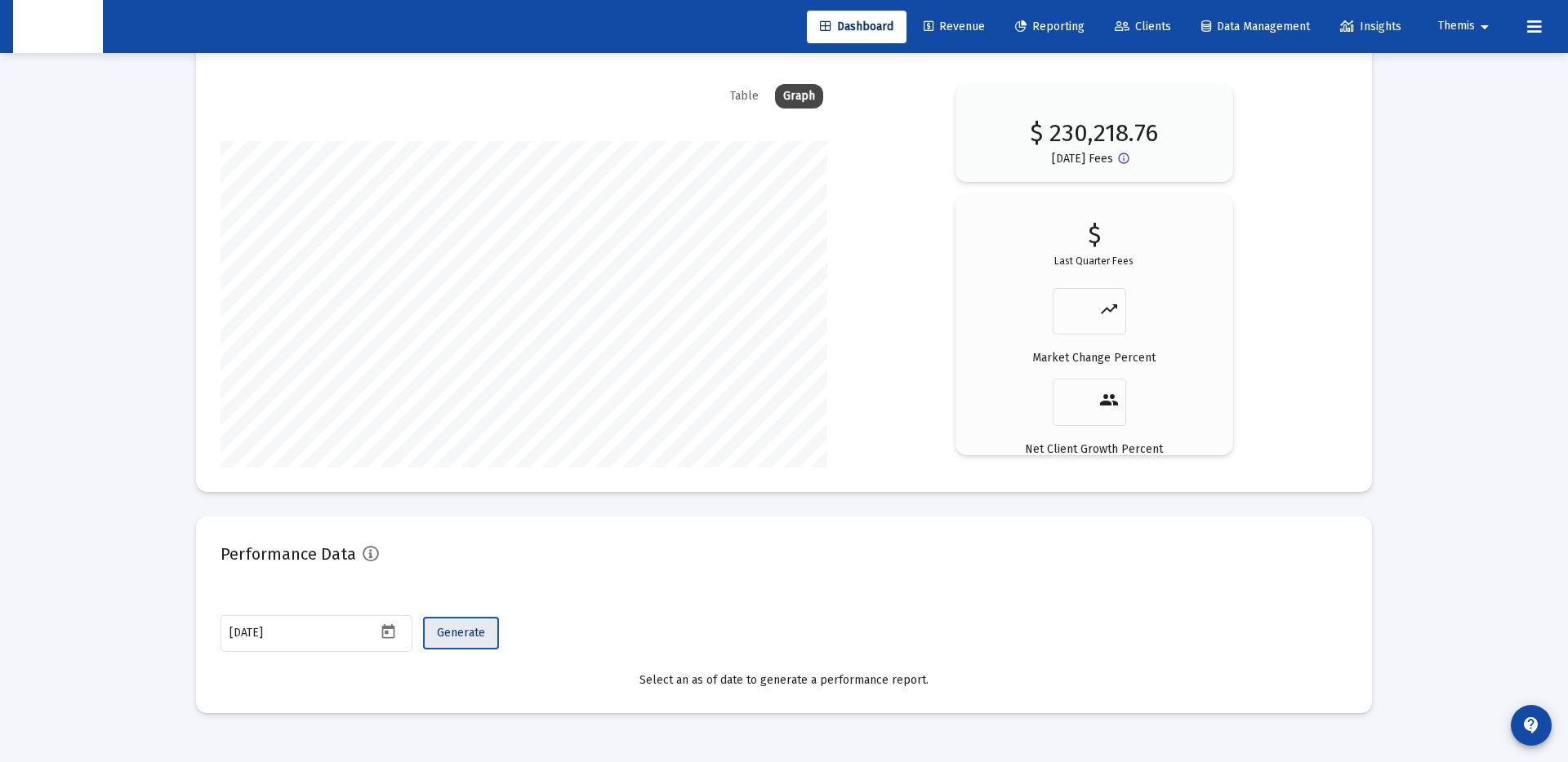
click at [432, 632] on button "Generate" at bounding box center [461, 633] width 76 height 32
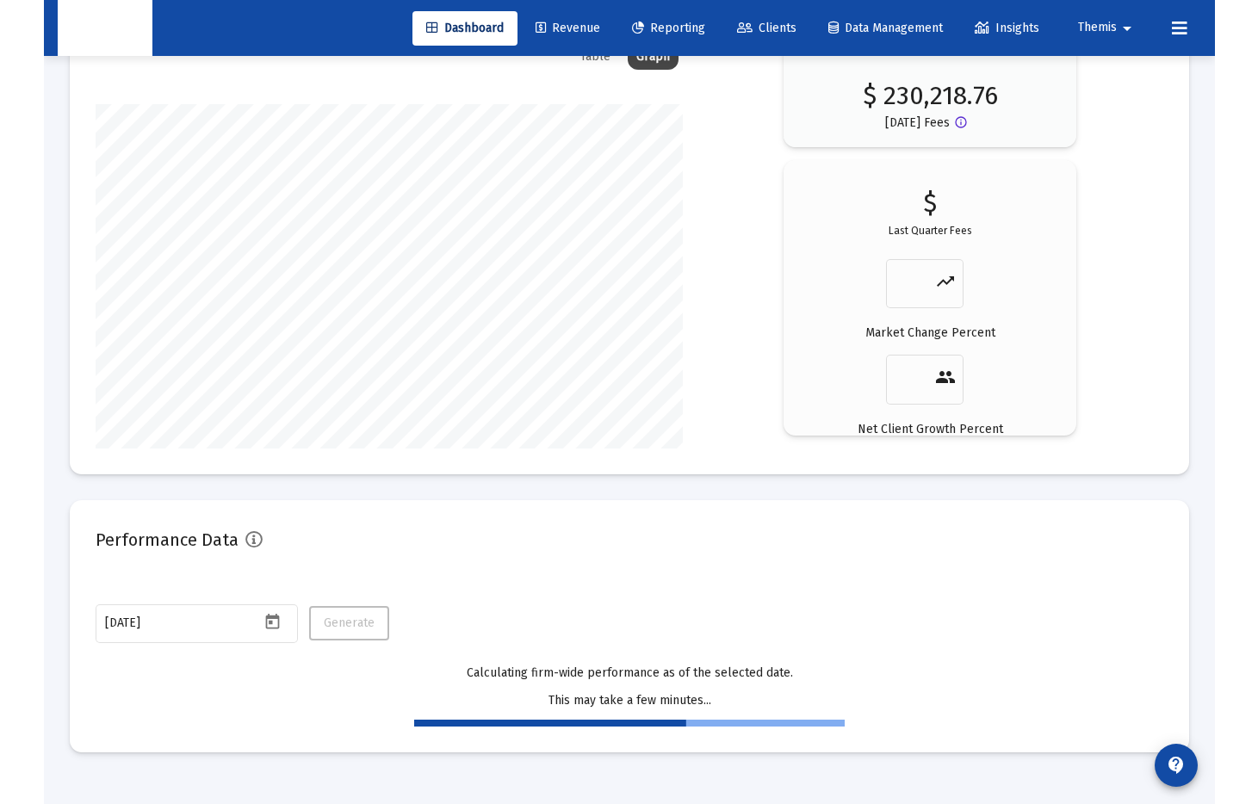
scroll to position [344, 1155]
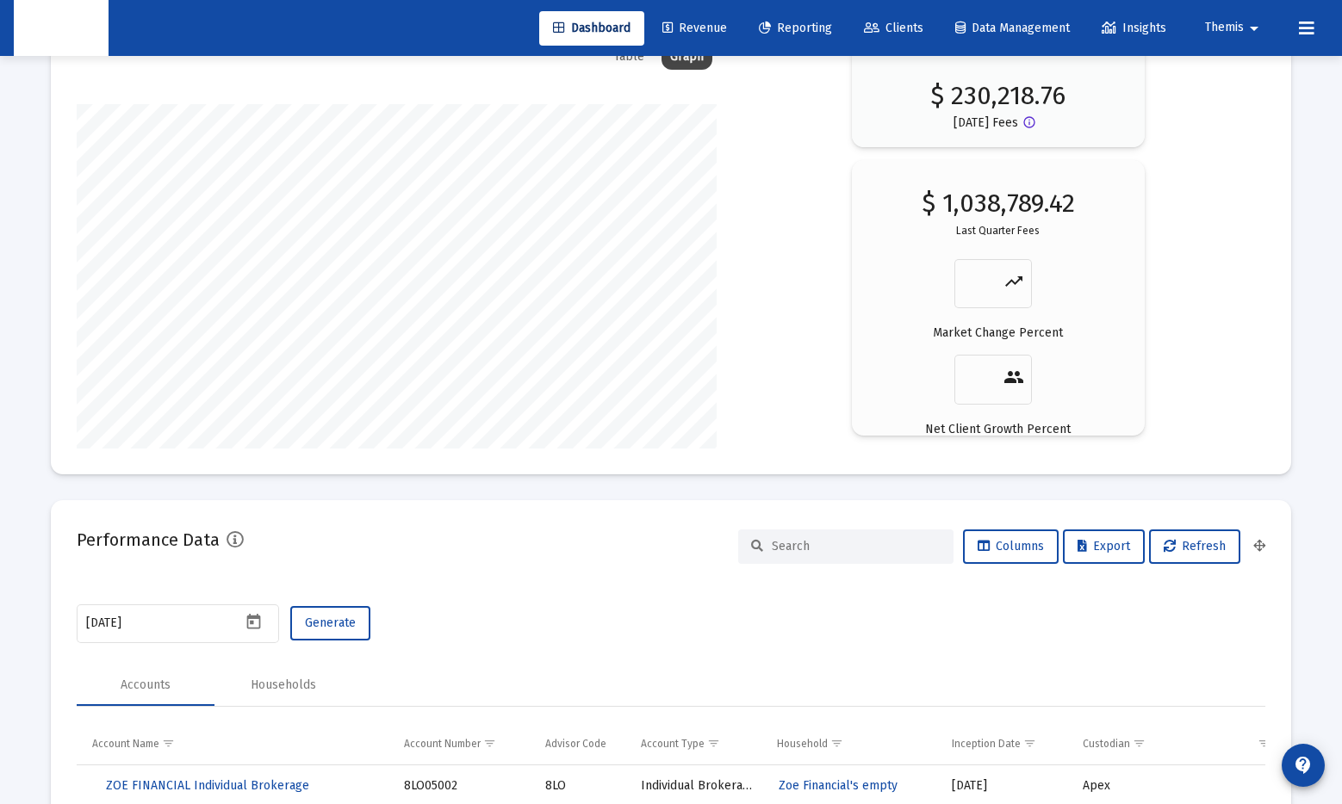
click at [845, 541] on input at bounding box center [856, 546] width 169 height 15
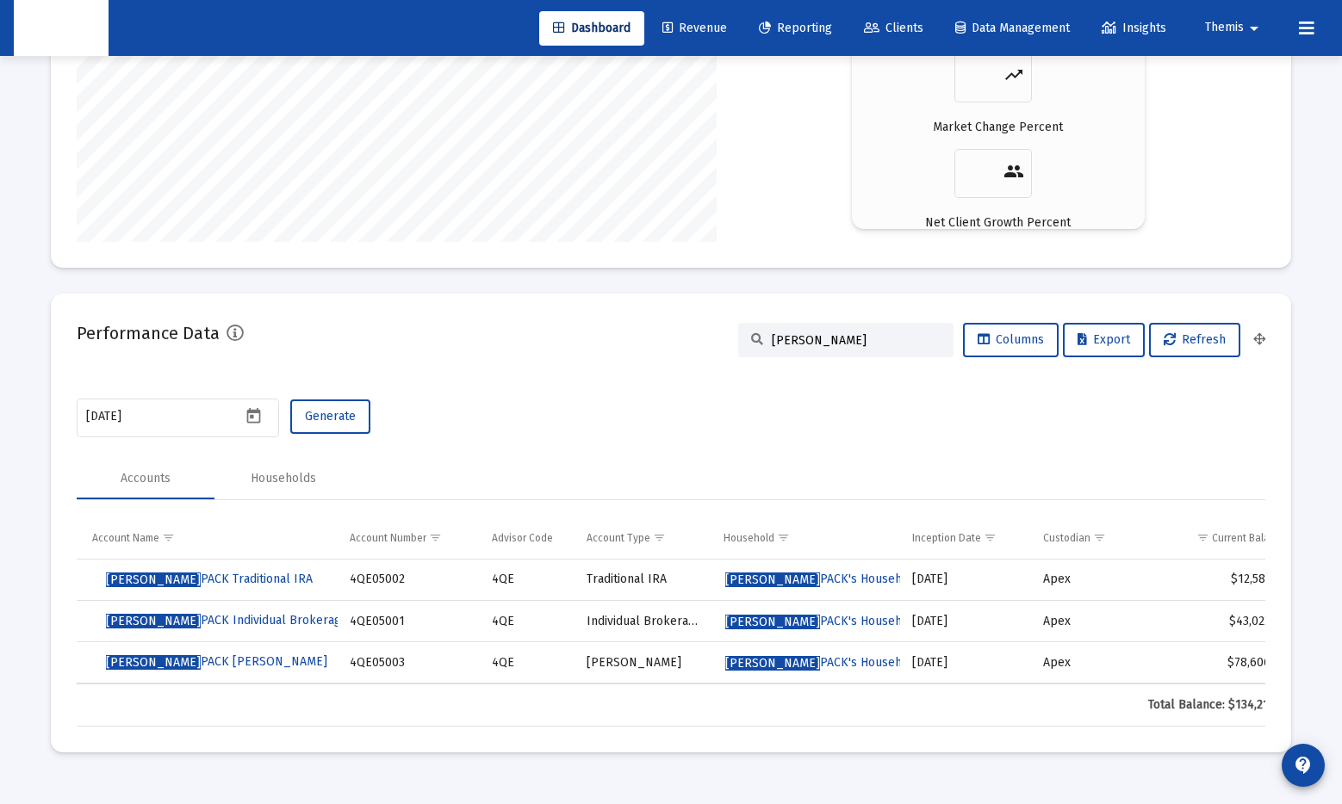
type input "[PERSON_NAME]"
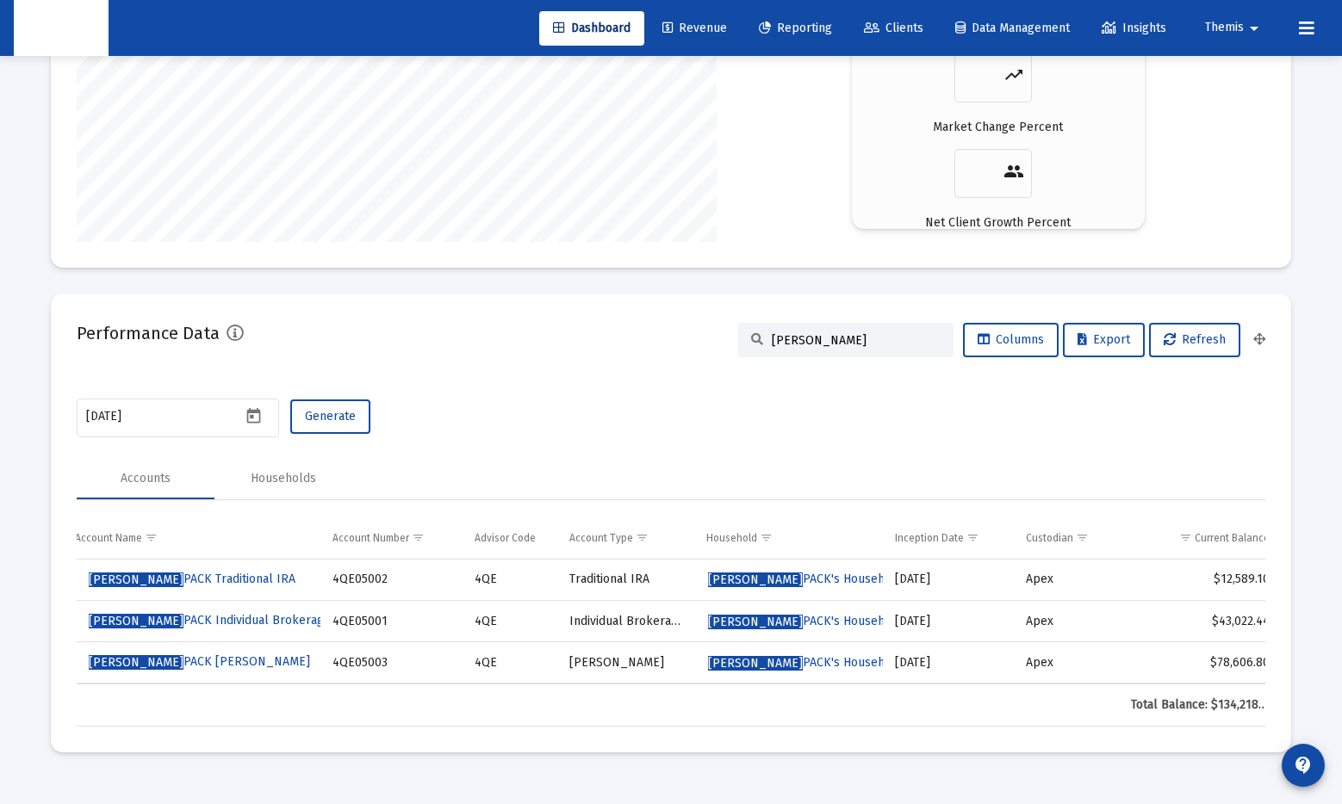
scroll to position [0, 0]
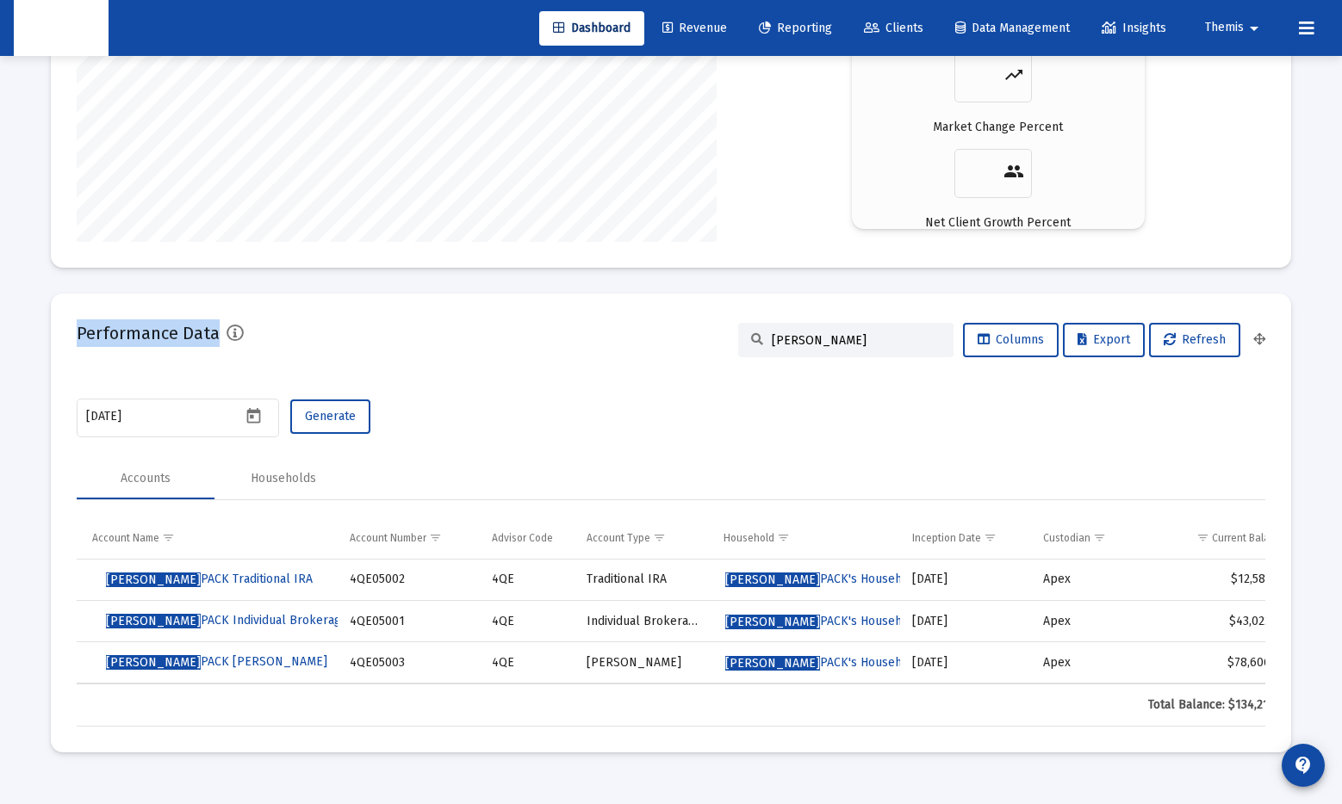
drag, startPoint x: 125, startPoint y: 332, endPoint x: 220, endPoint y: 331, distance: 94.7
click at [220, 331] on div "Performance Data" at bounding box center [160, 340] width 167 height 41
click at [170, 335] on h2 "Performance Data" at bounding box center [148, 334] width 143 height 28
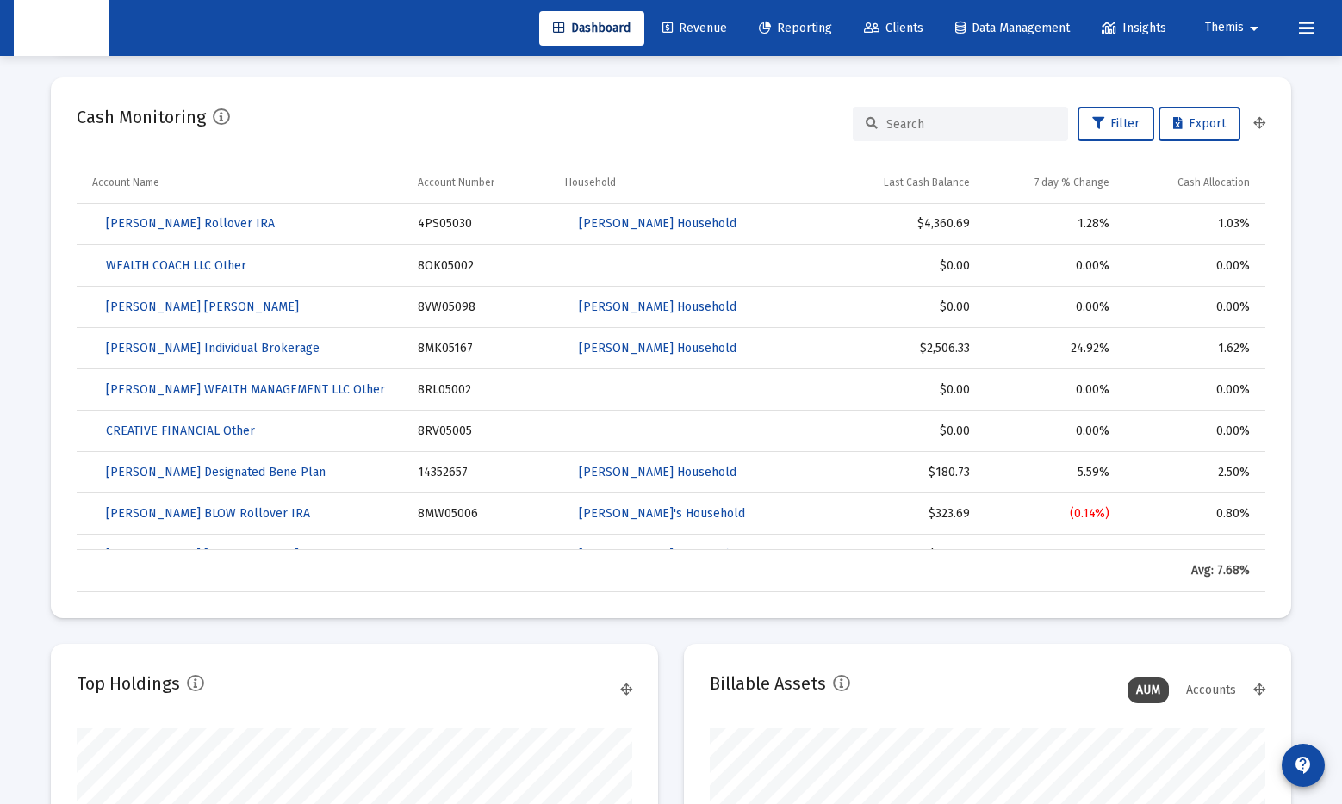
scroll to position [1059, 0]
click at [772, 29] on span "Reporting" at bounding box center [795, 28] width 73 height 15
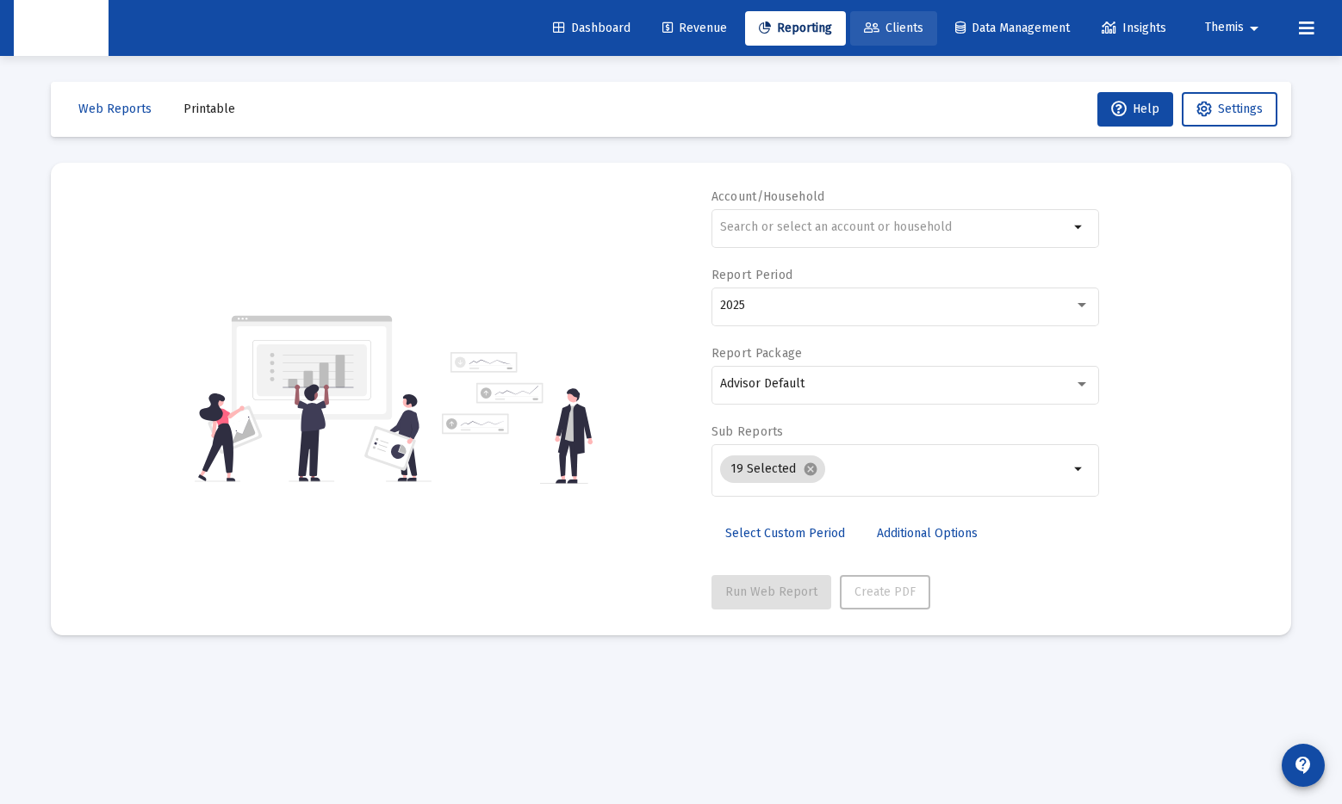
click at [889, 33] on span "Clients" at bounding box center [893, 28] width 59 height 15
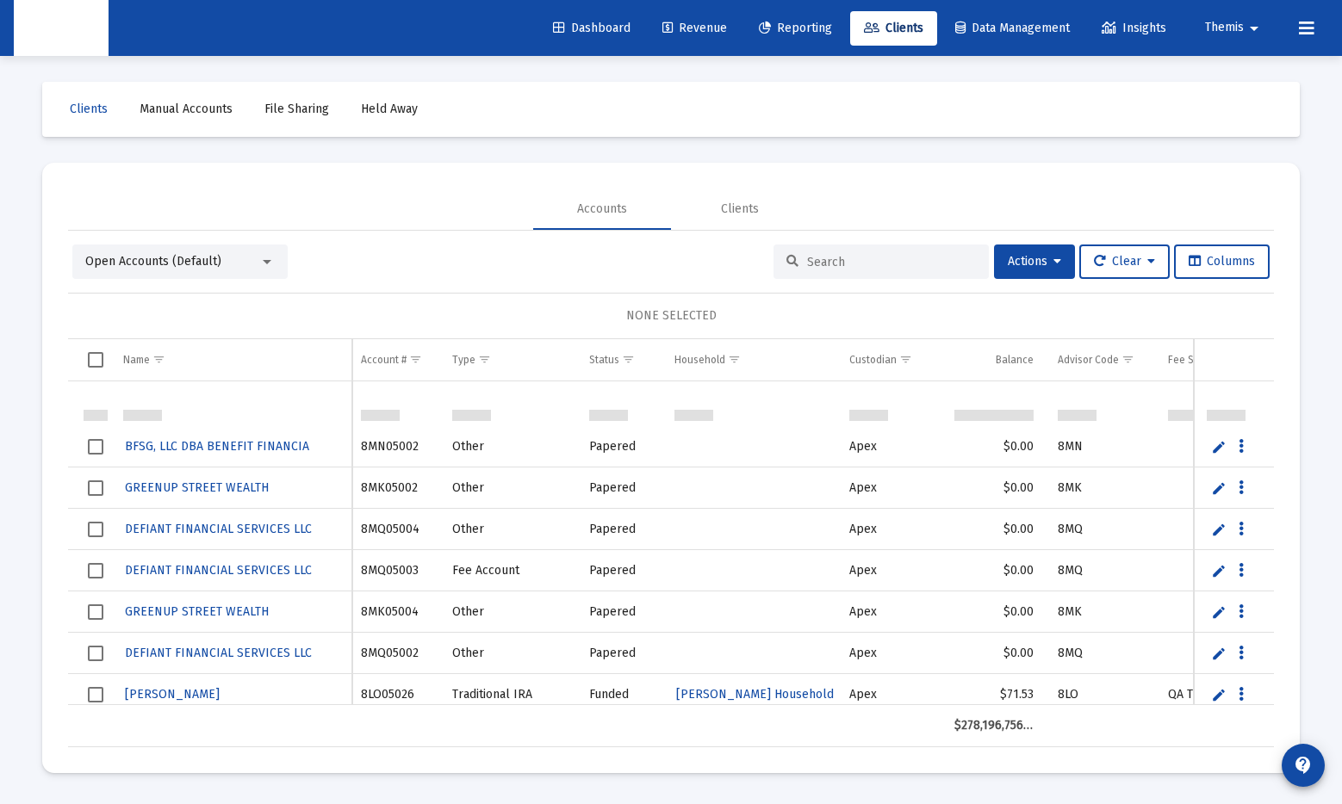
scroll to position [646, 0]
